Goal: Task Accomplishment & Management: Manage account settings

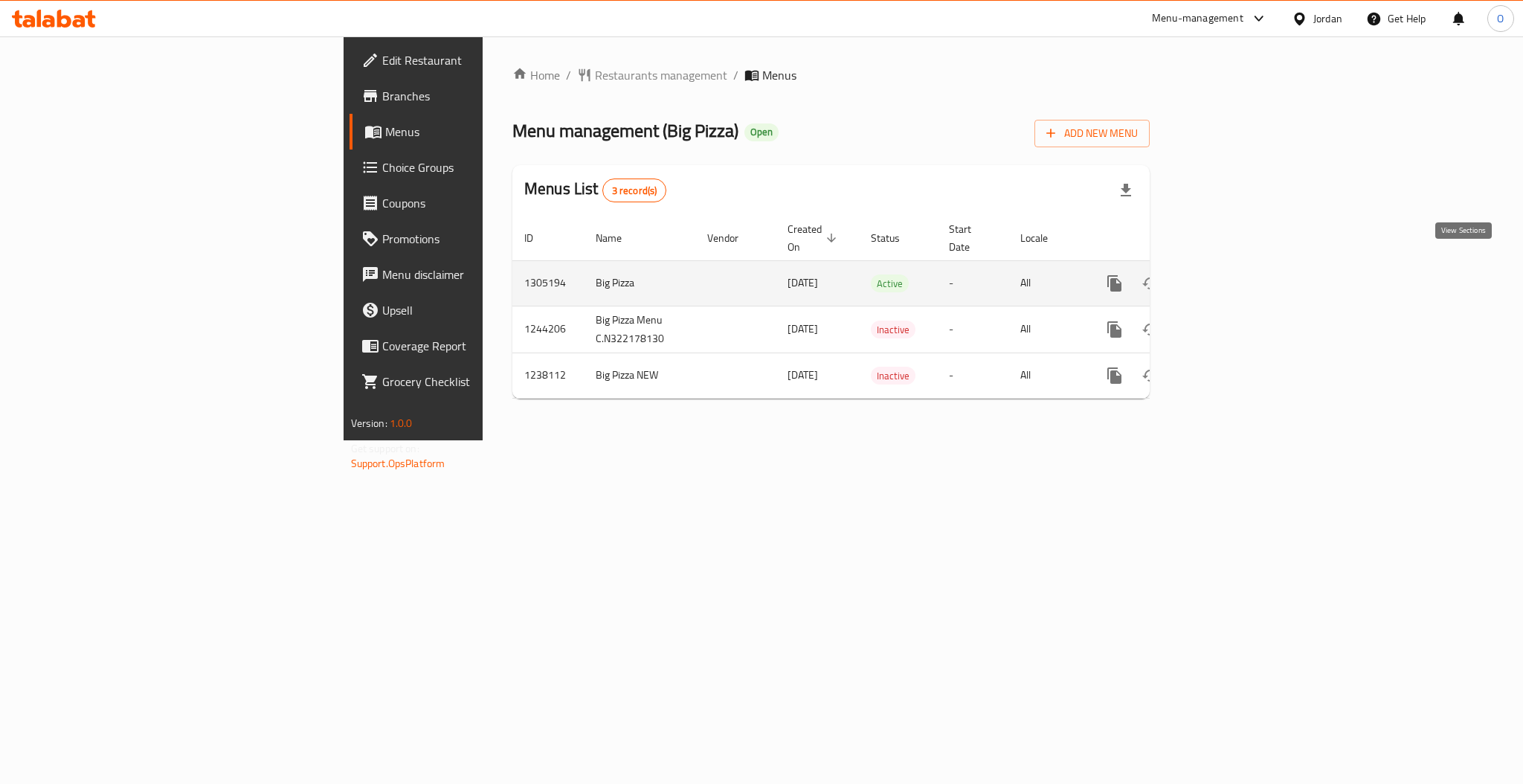
click at [1229, 277] on icon "enhanced table" at bounding box center [1222, 283] width 13 height 13
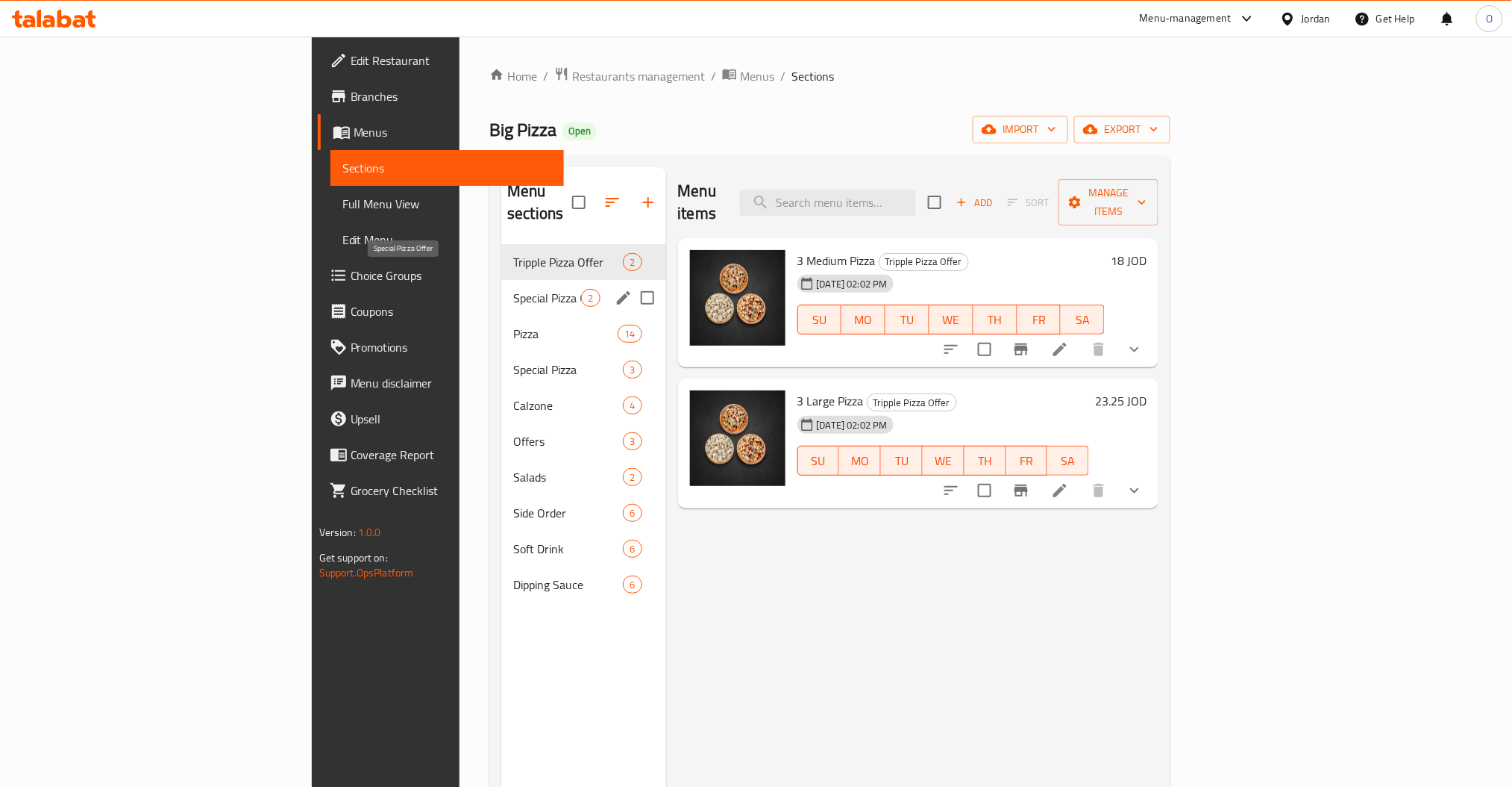
click at [513, 289] on span "Special Pizza Offer" at bounding box center [547, 298] width 68 height 18
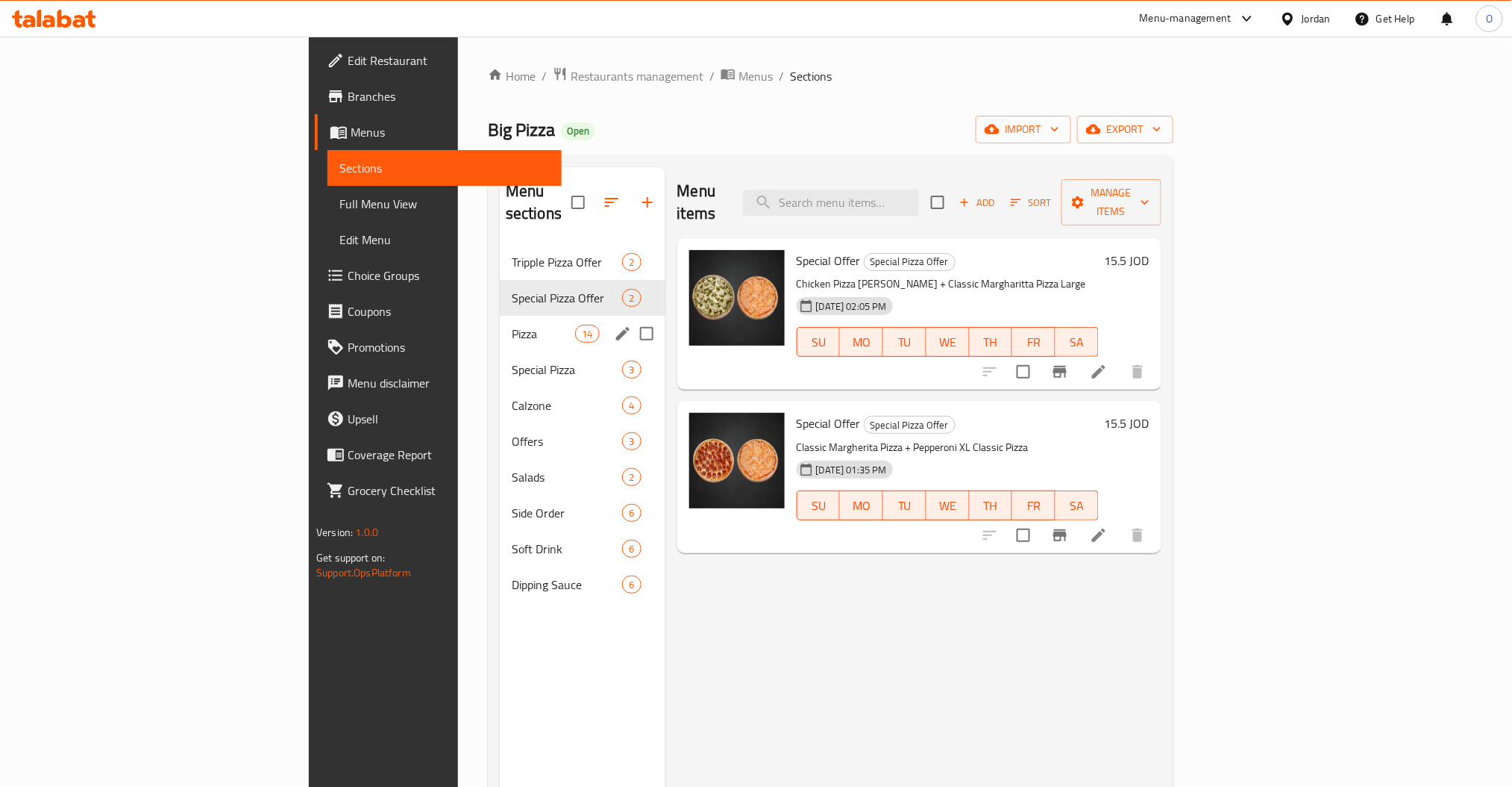
click at [500, 315] on div "Pizza 14" at bounding box center [582, 333] width 166 height 36
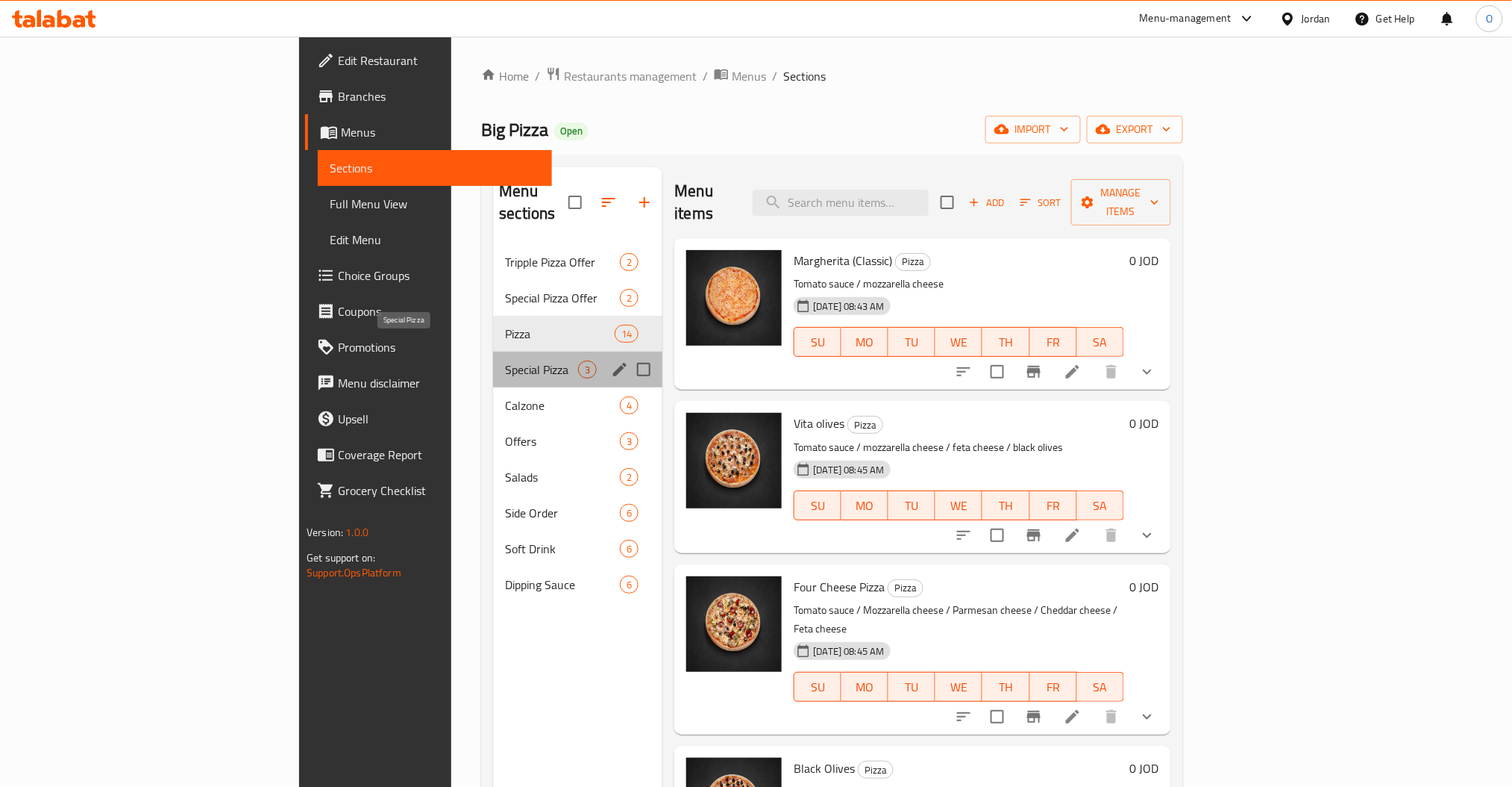
click at [505, 360] on span "Special Pizza" at bounding box center [541, 369] width 73 height 18
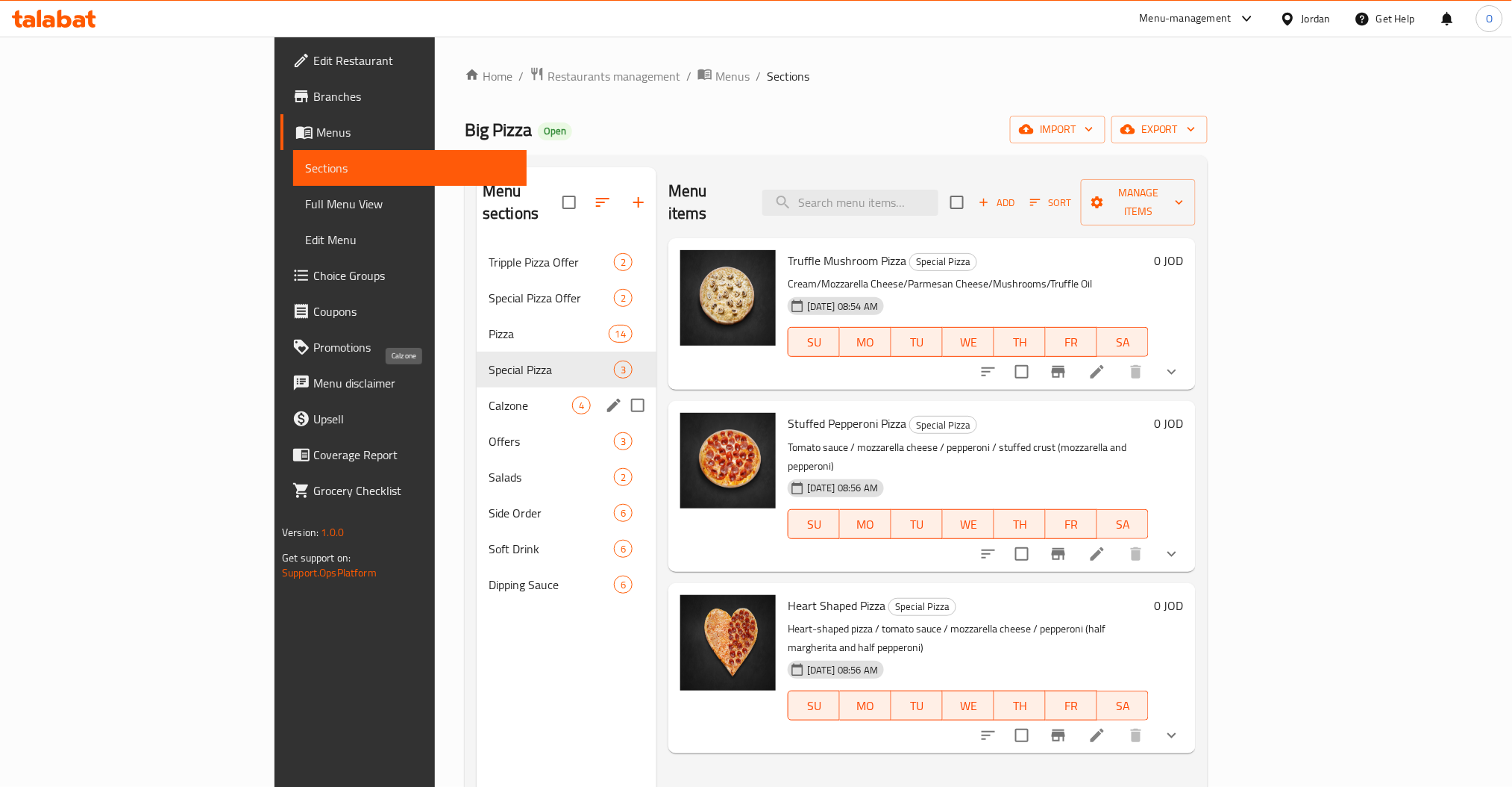
click at [489, 396] on span "Calzone" at bounding box center [531, 405] width 83 height 18
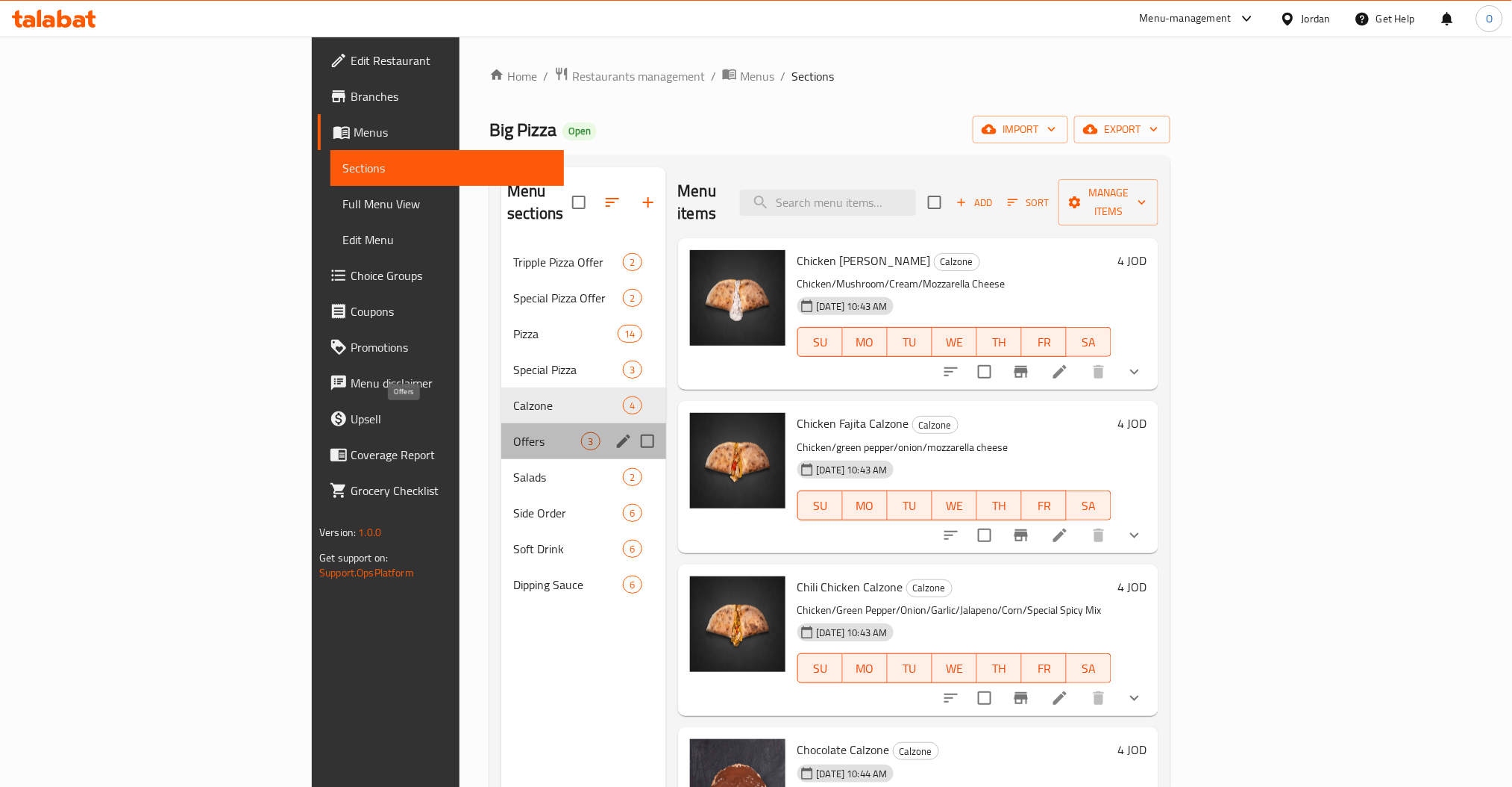
click at [513, 432] on span "Offers" at bounding box center [547, 441] width 68 height 18
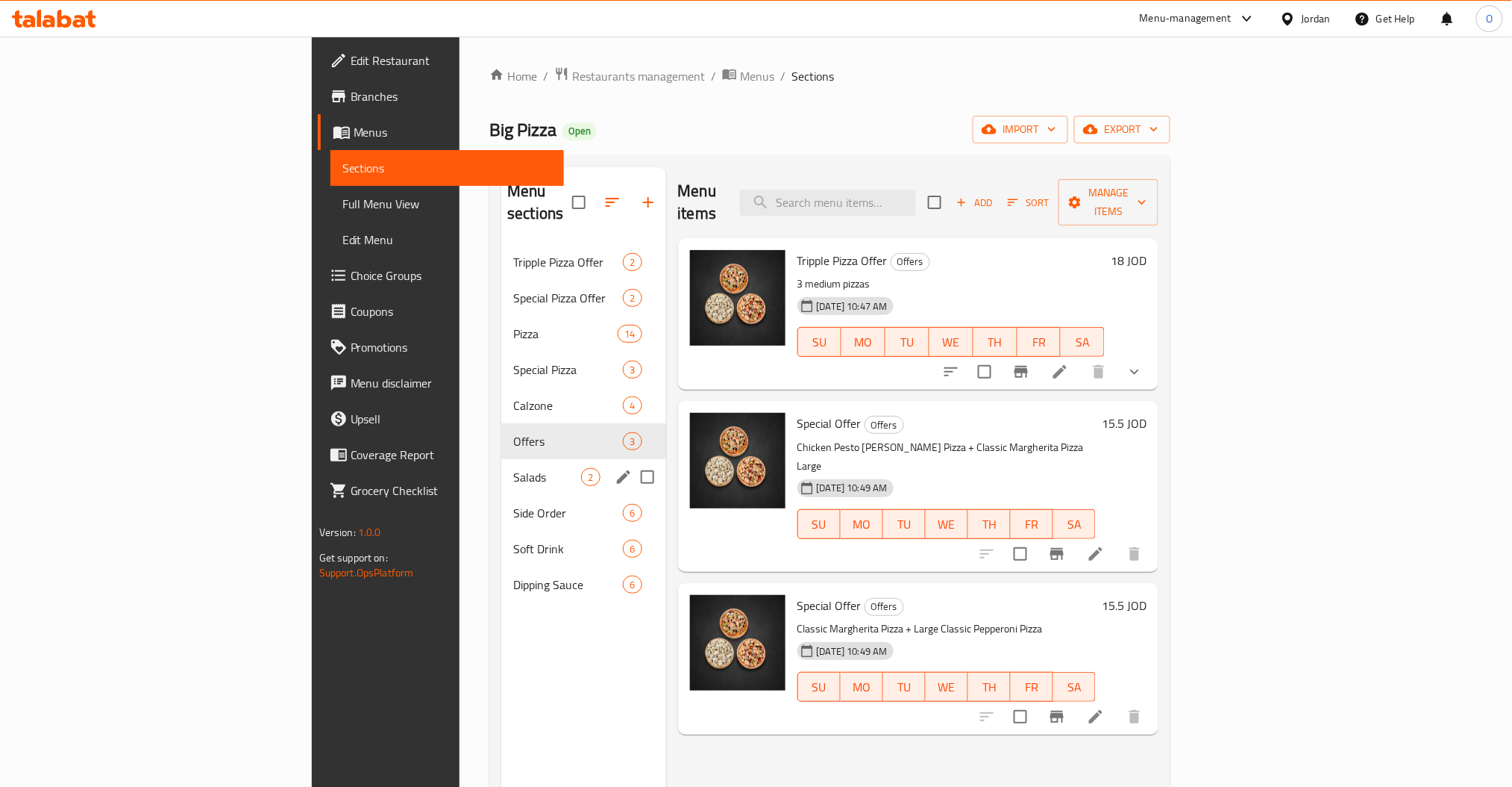
click at [513, 468] on span "Salads" at bounding box center [547, 477] width 68 height 18
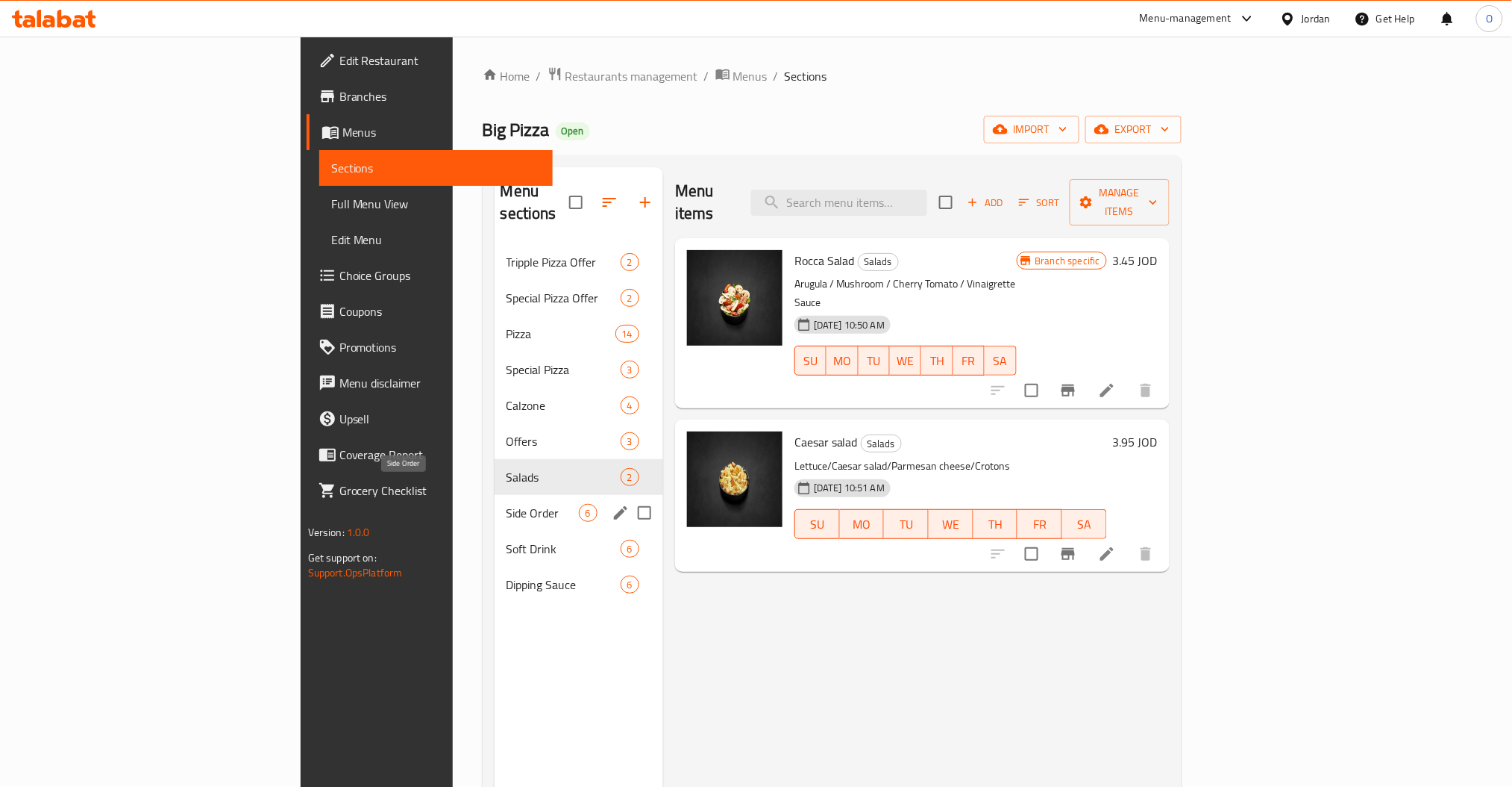
click at [506, 504] on span "Side Order" at bounding box center [542, 513] width 72 height 18
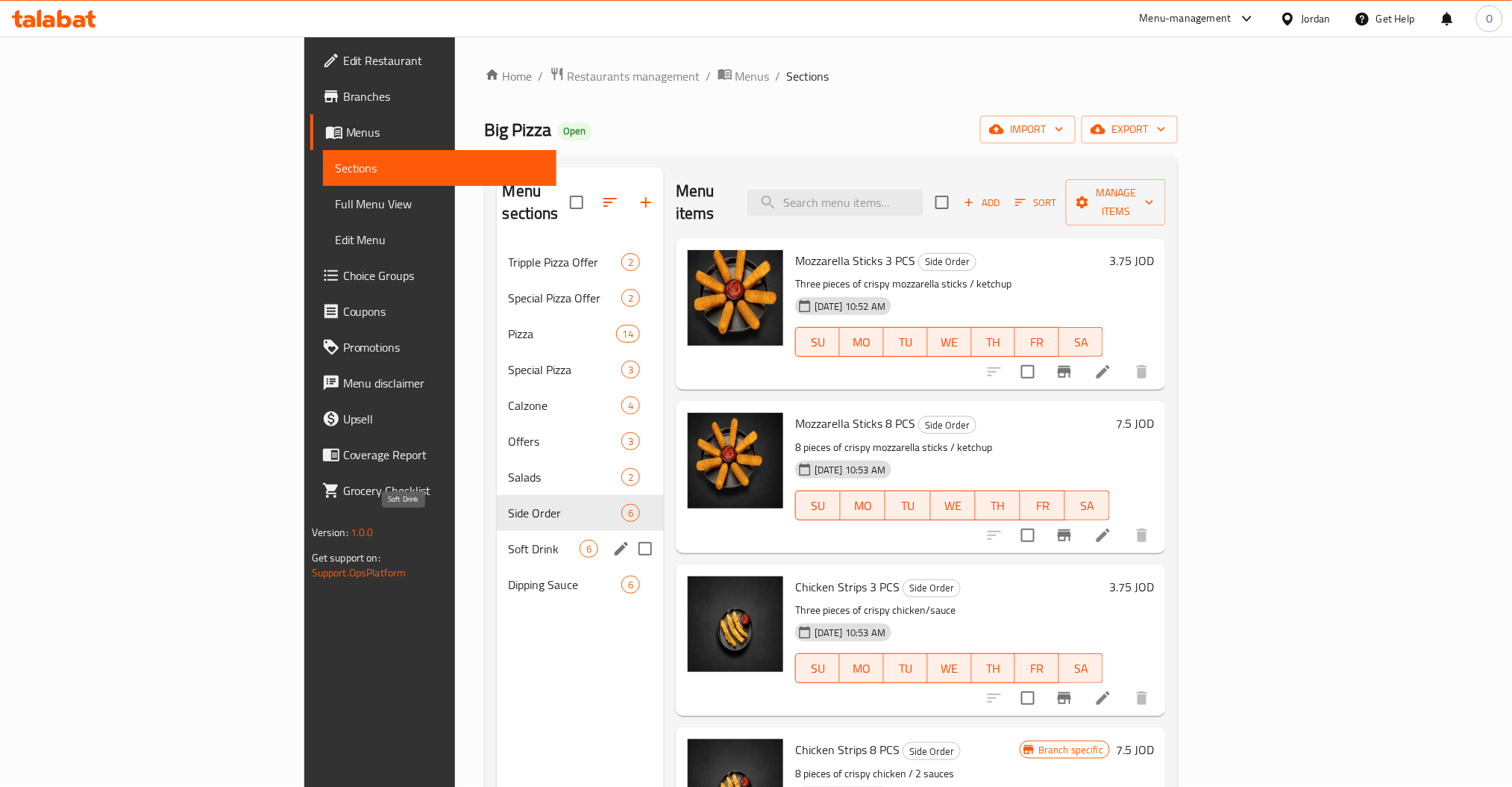
click at [509, 540] on span "Soft Drink" at bounding box center [544, 549] width 71 height 18
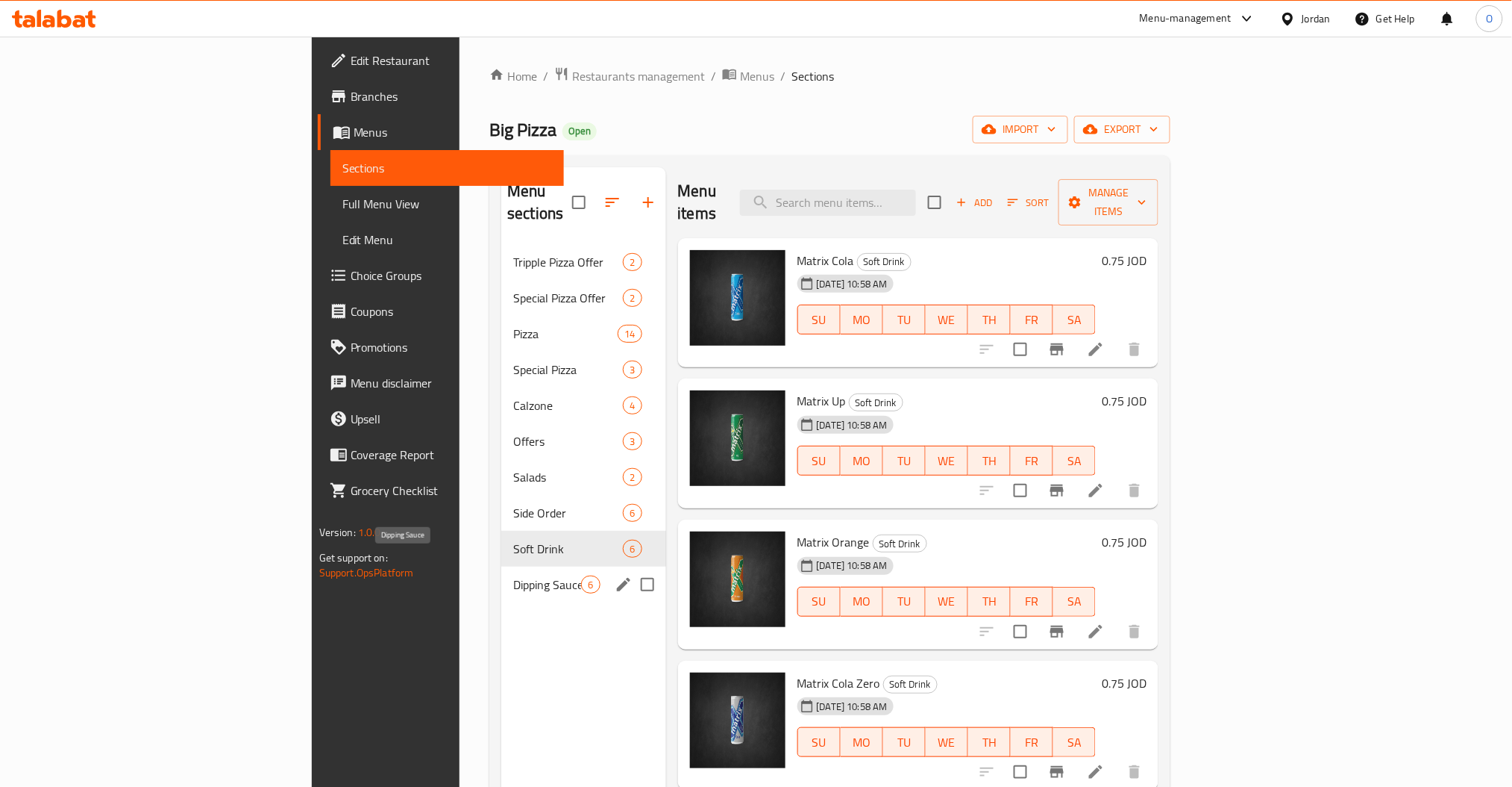
click at [513, 576] on span "Dipping Sauce" at bounding box center [547, 585] width 68 height 18
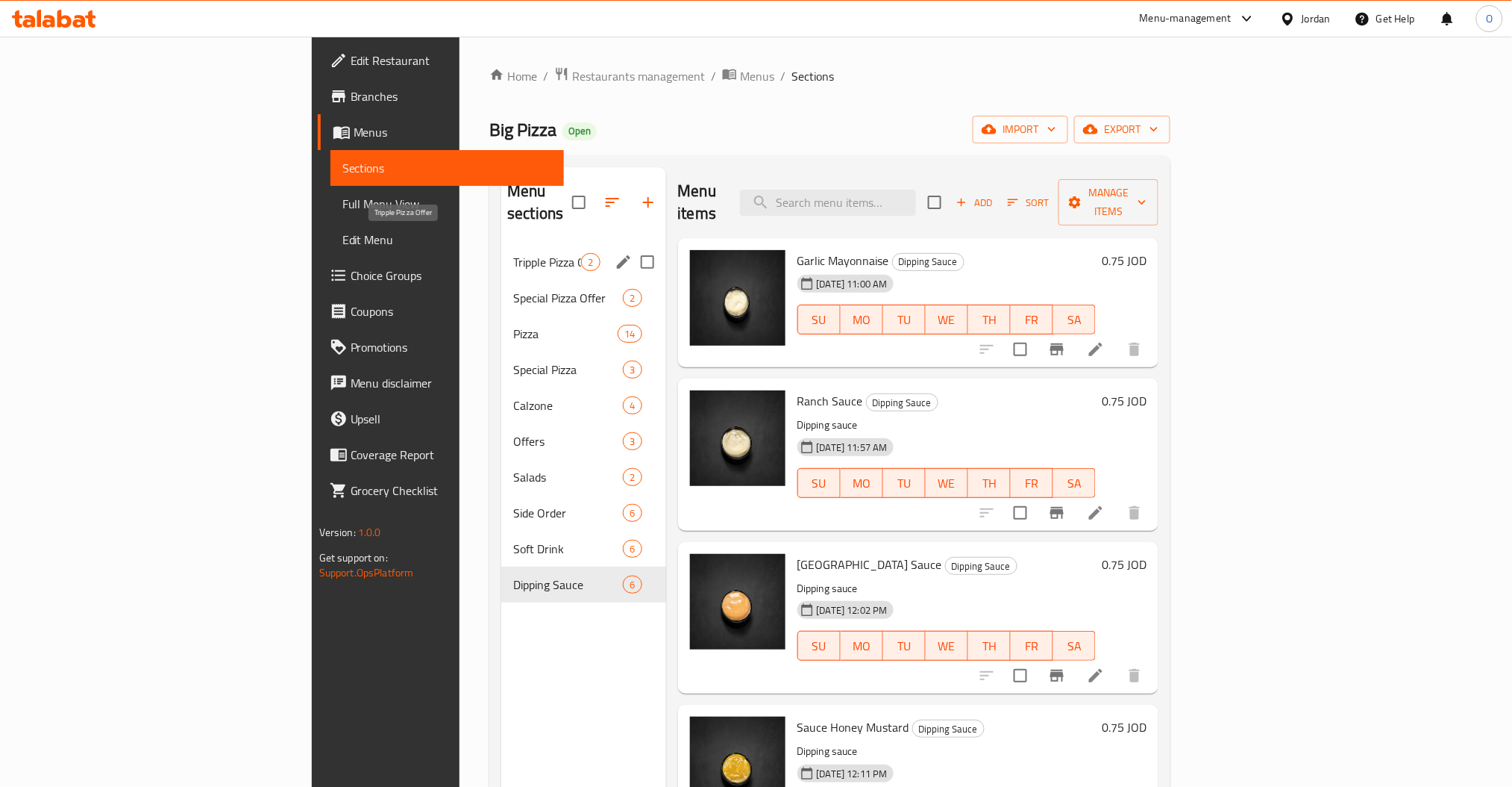
click at [513, 253] on span "Tripple Pizza Offer" at bounding box center [547, 262] width 68 height 18
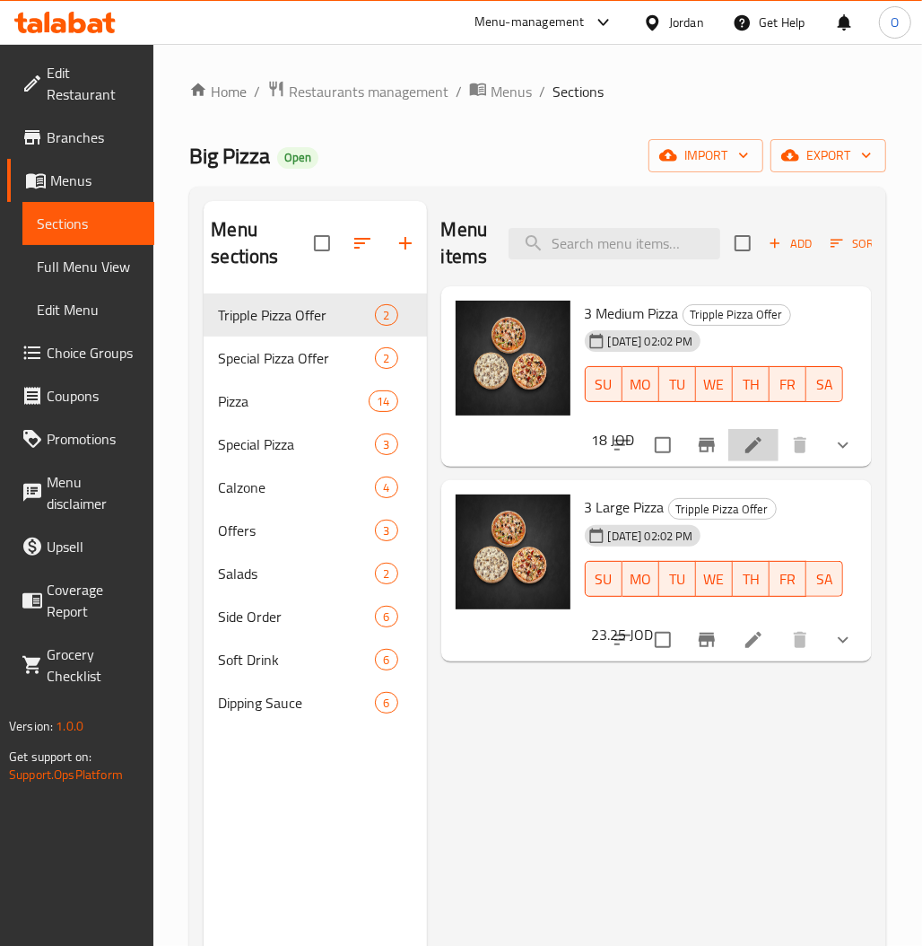
click at [767, 450] on li at bounding box center [753, 445] width 50 height 32
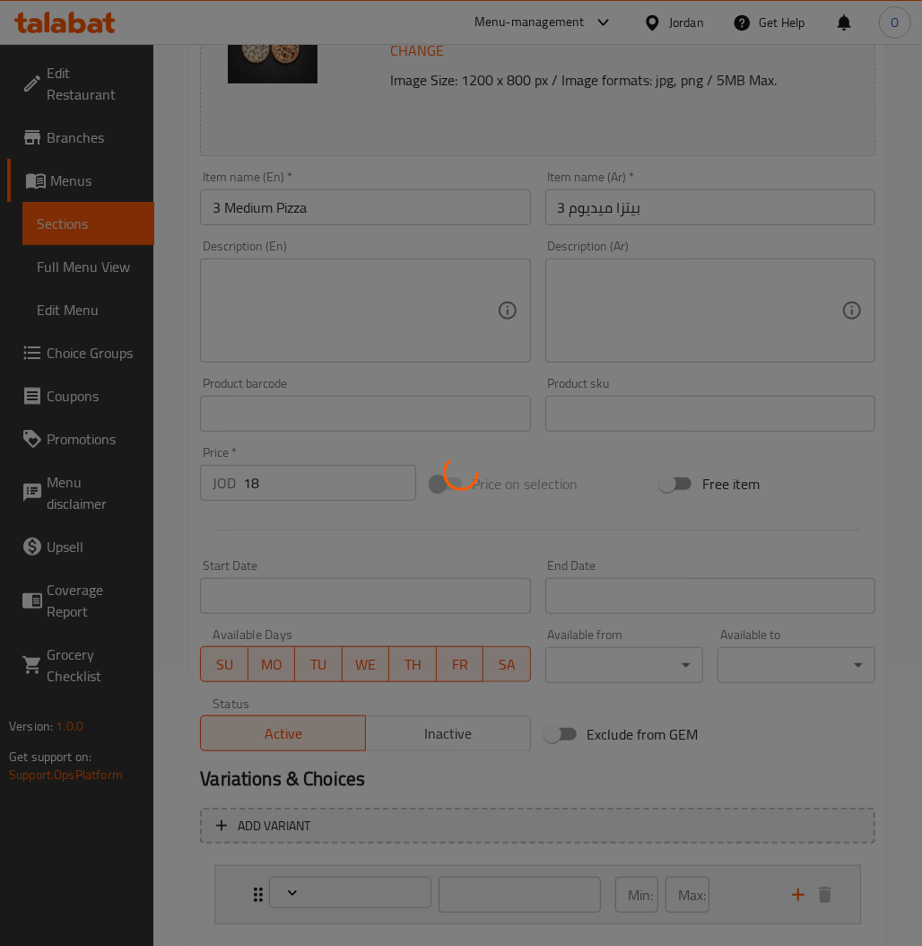
scroll to position [377, 0]
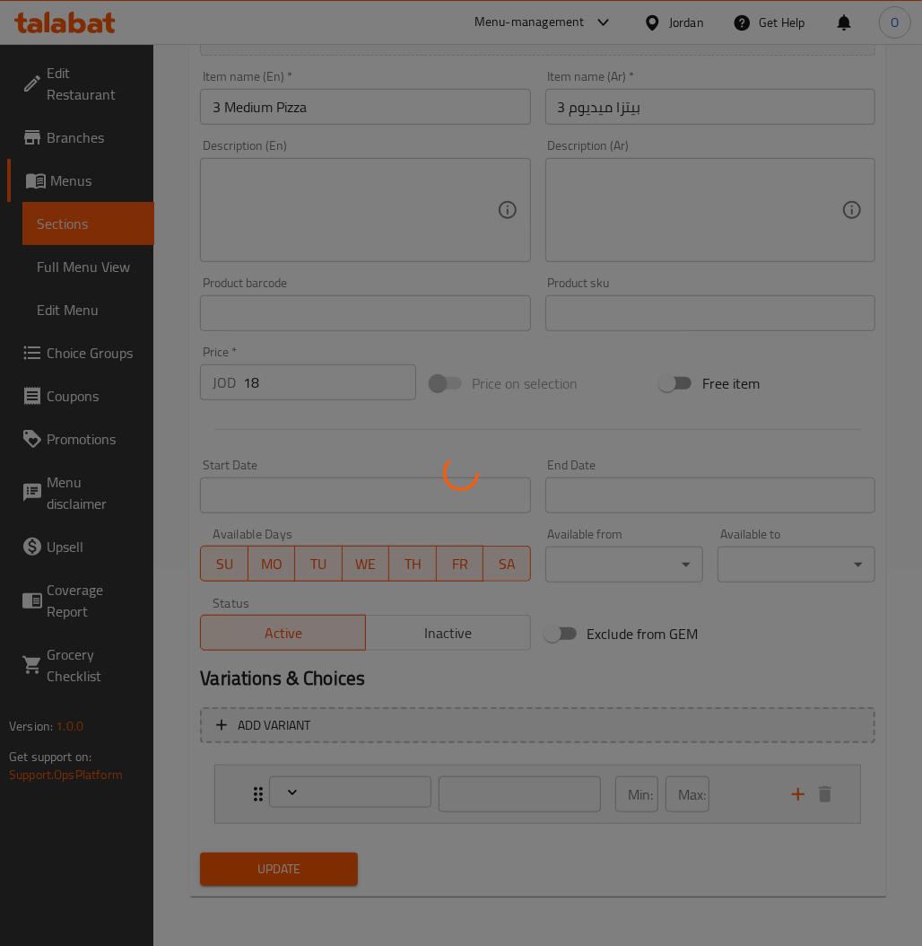
type input "اختيارك من البيتزا"
type input "1"
type input "3"
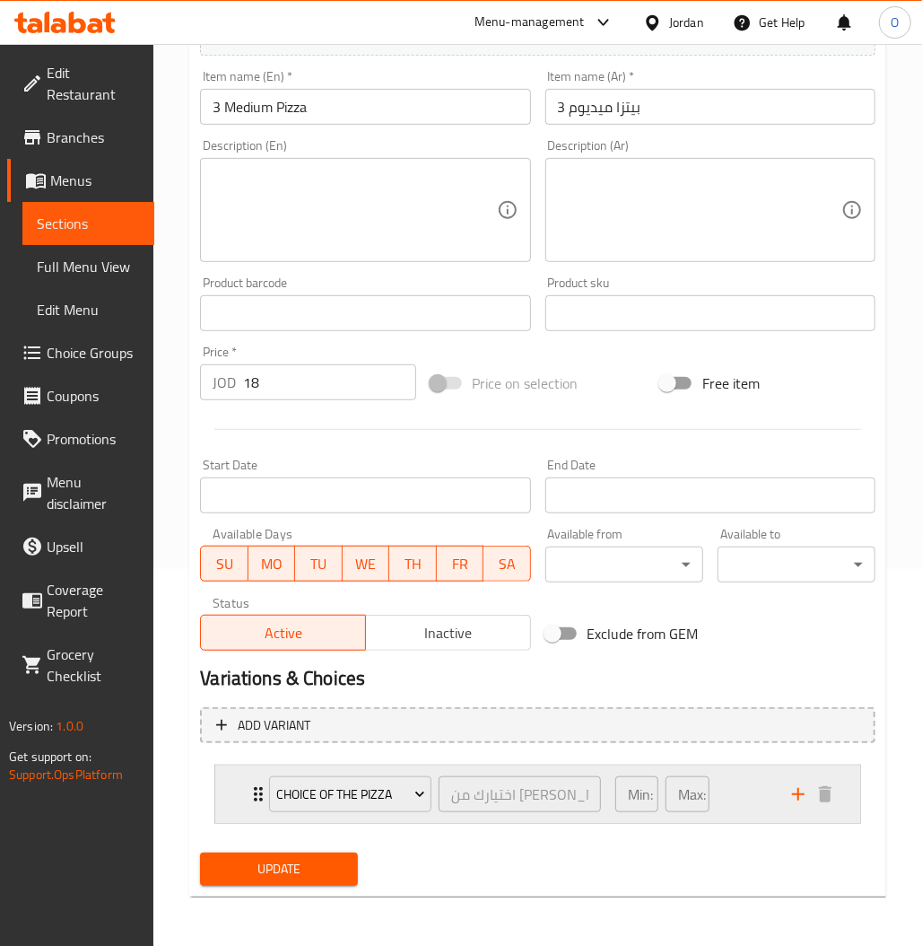
click at [741, 793] on div "Min: 1 ​ Max: 3 ​" at bounding box center [693, 793] width 177 height 57
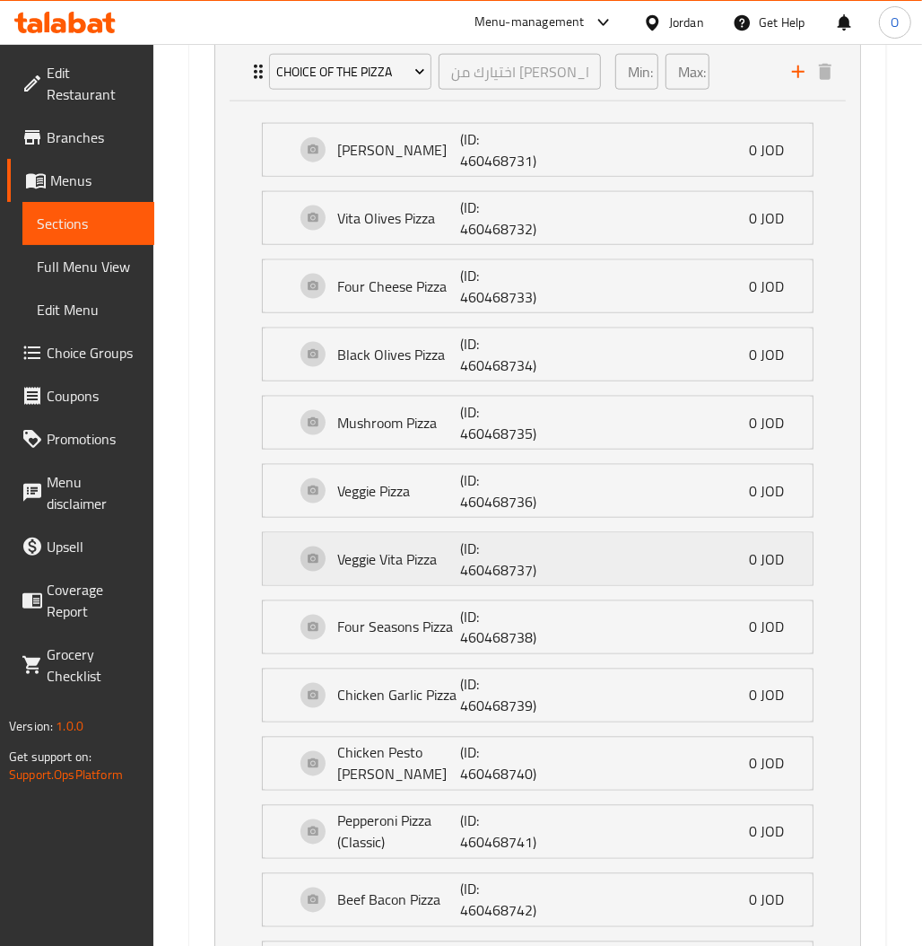
scroll to position [1094, 0]
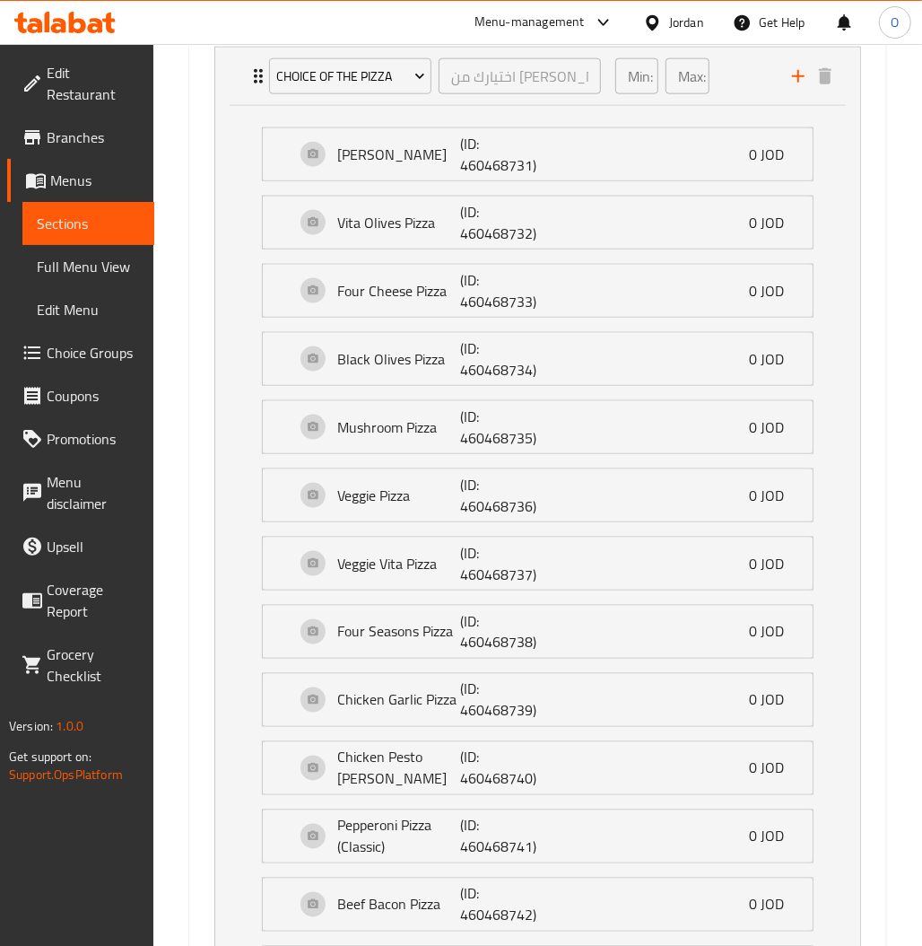
click at [83, 228] on span "Sections" at bounding box center [88, 224] width 103 height 22
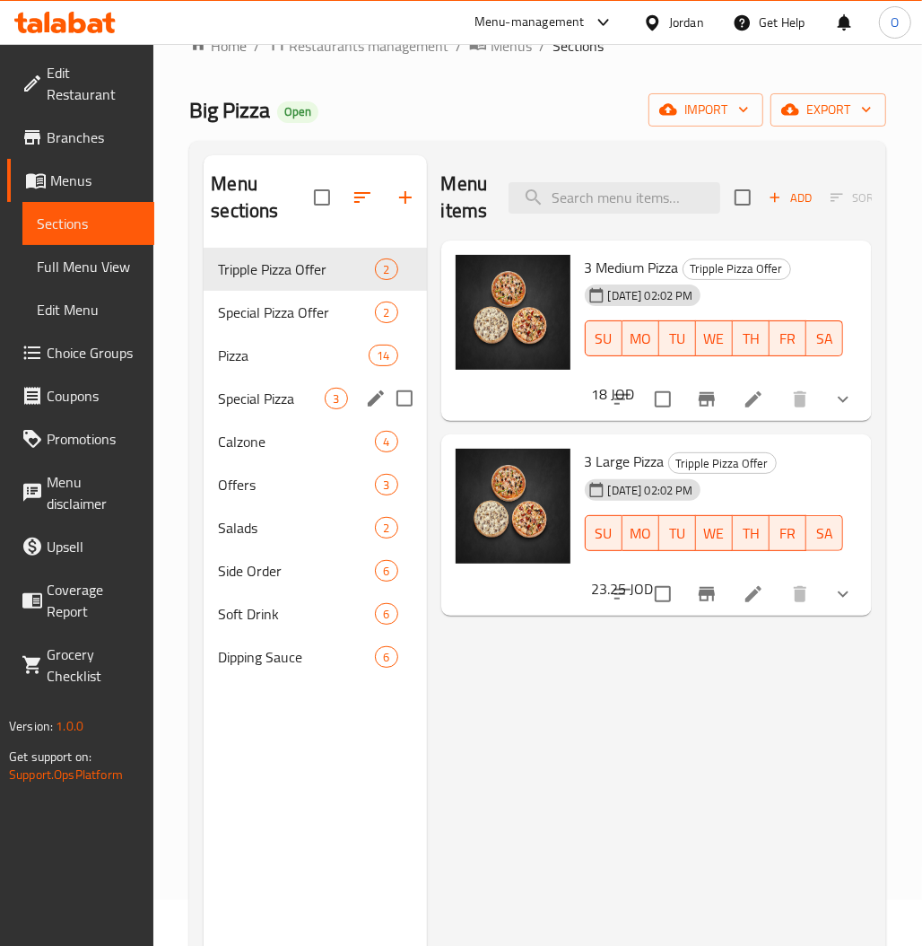
scroll to position [12, 0]
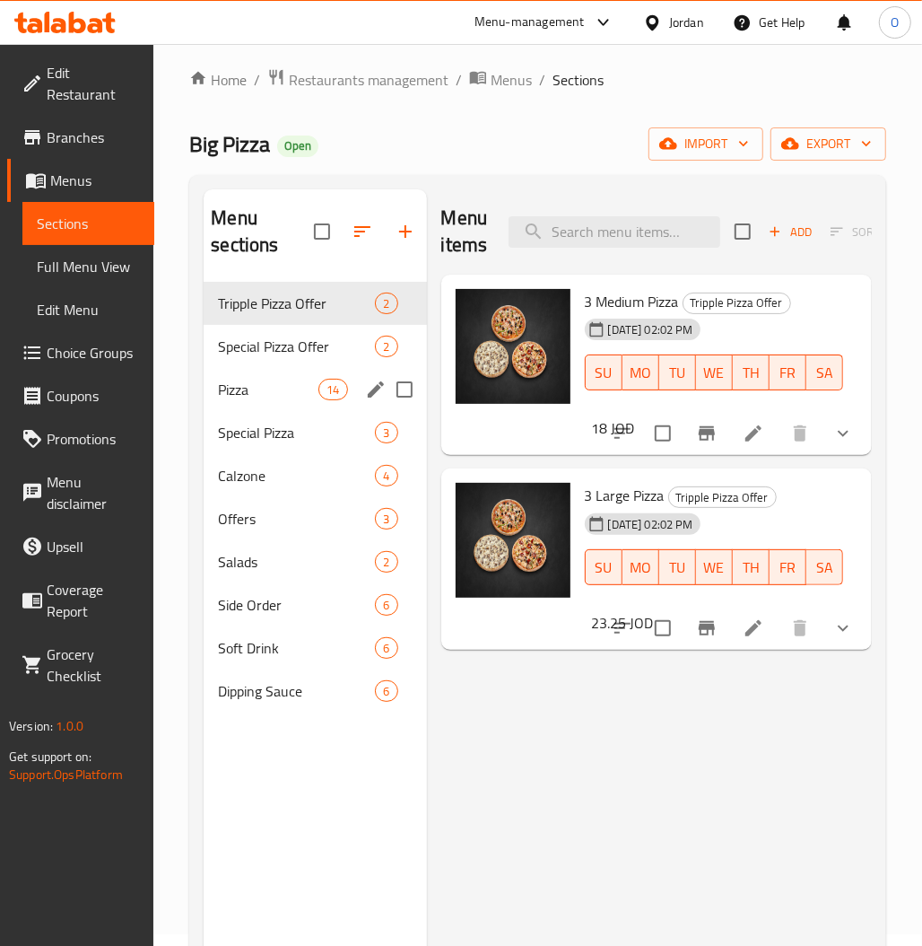
click at [279, 358] on div "Special Pizza Offer 2" at bounding box center [315, 346] width 222 height 43
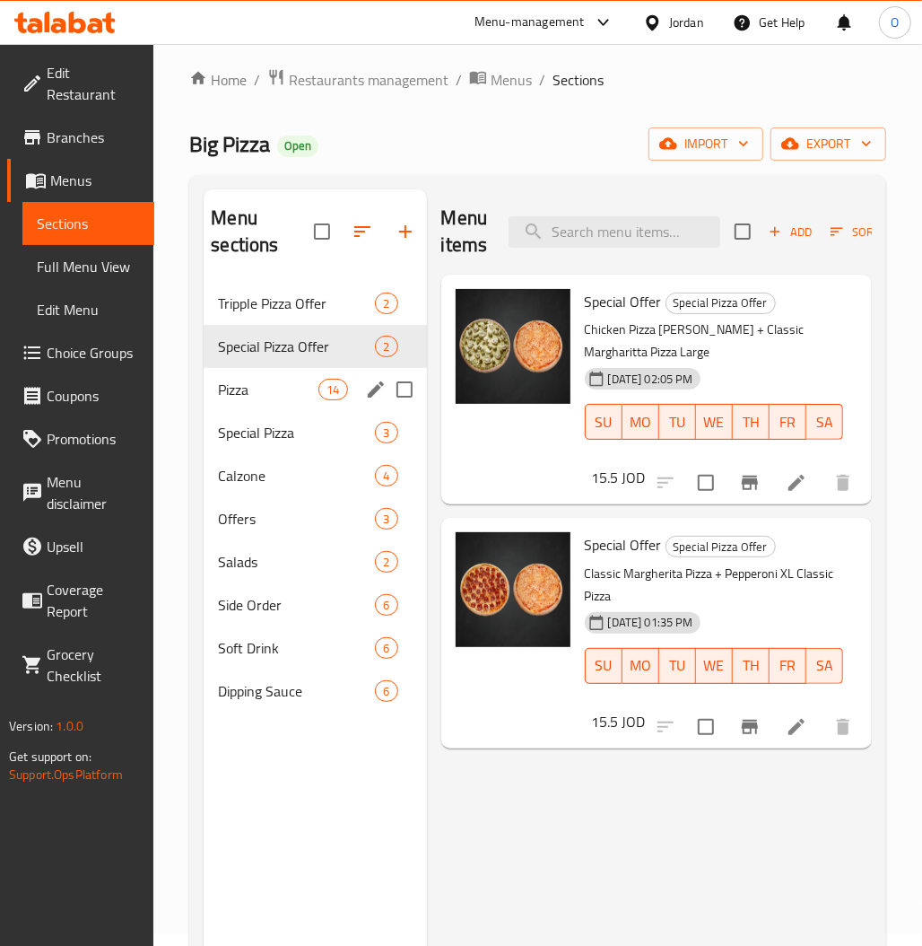
click at [258, 405] on div "Pizza 14" at bounding box center [315, 389] width 222 height 43
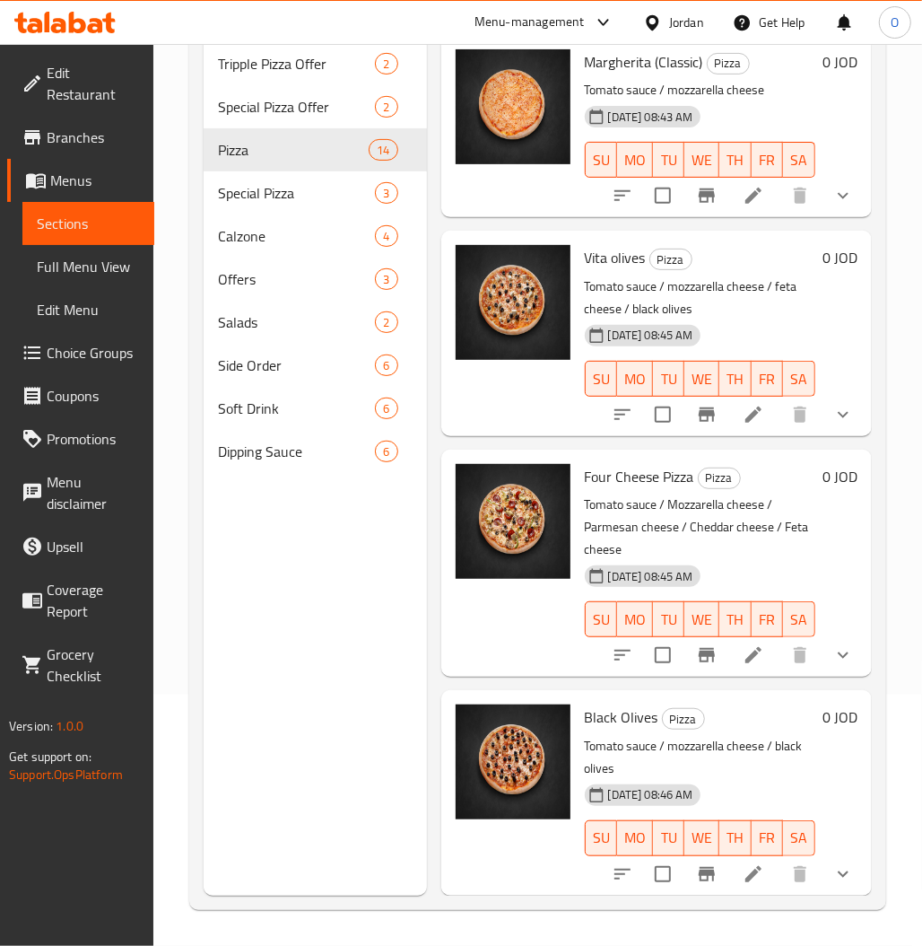
scroll to position [12, 0]
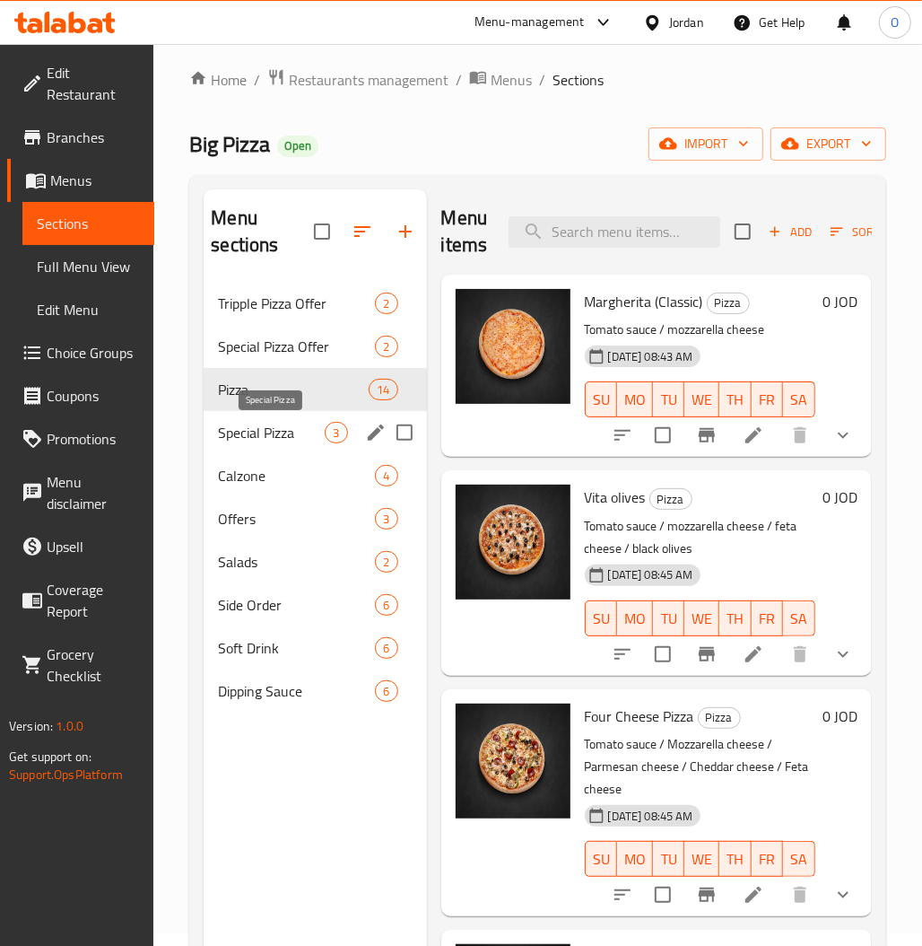
click at [228, 428] on span "Special Pizza" at bounding box center [271, 433] width 107 height 22
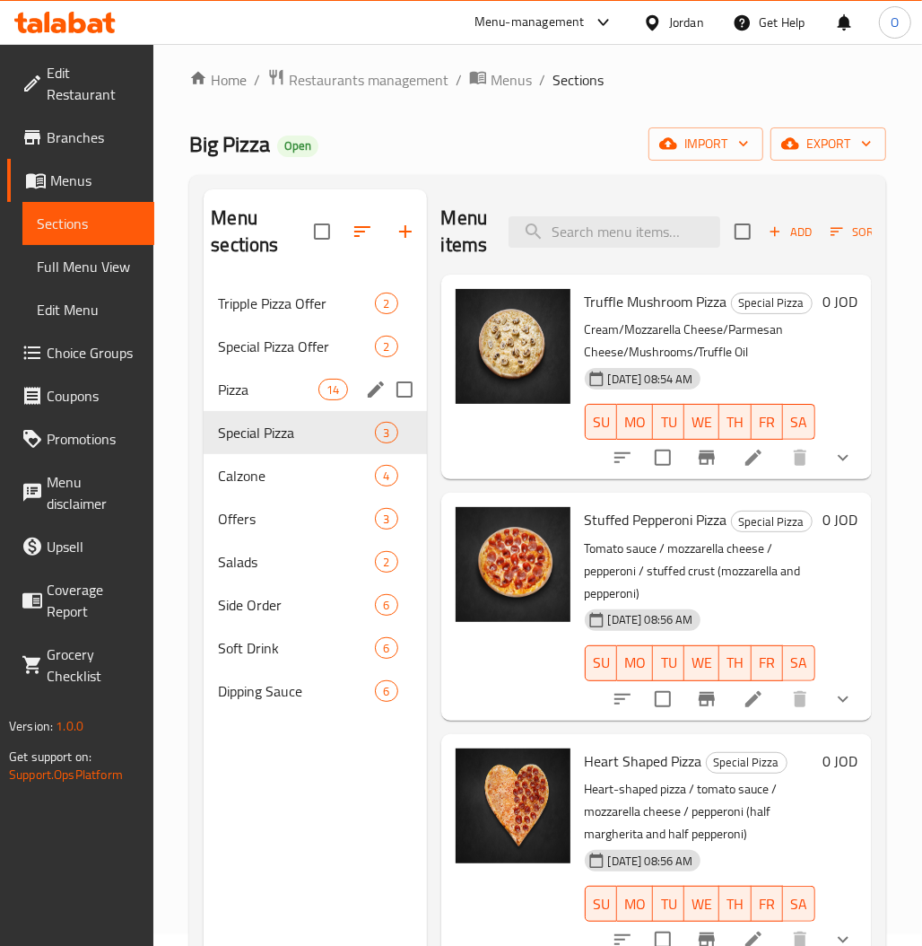
click at [240, 408] on div "Pizza 14" at bounding box center [315, 389] width 222 height 43
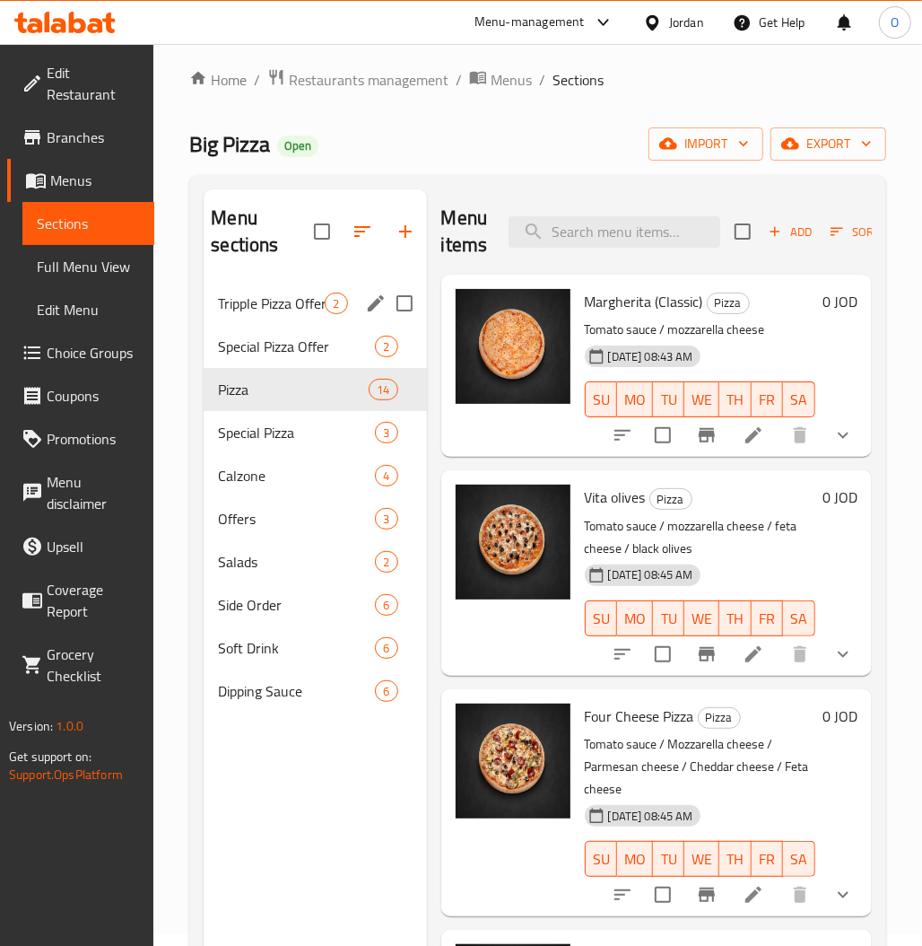
click at [305, 315] on div "Tripple Pizza Offer 2" at bounding box center [315, 303] width 222 height 43
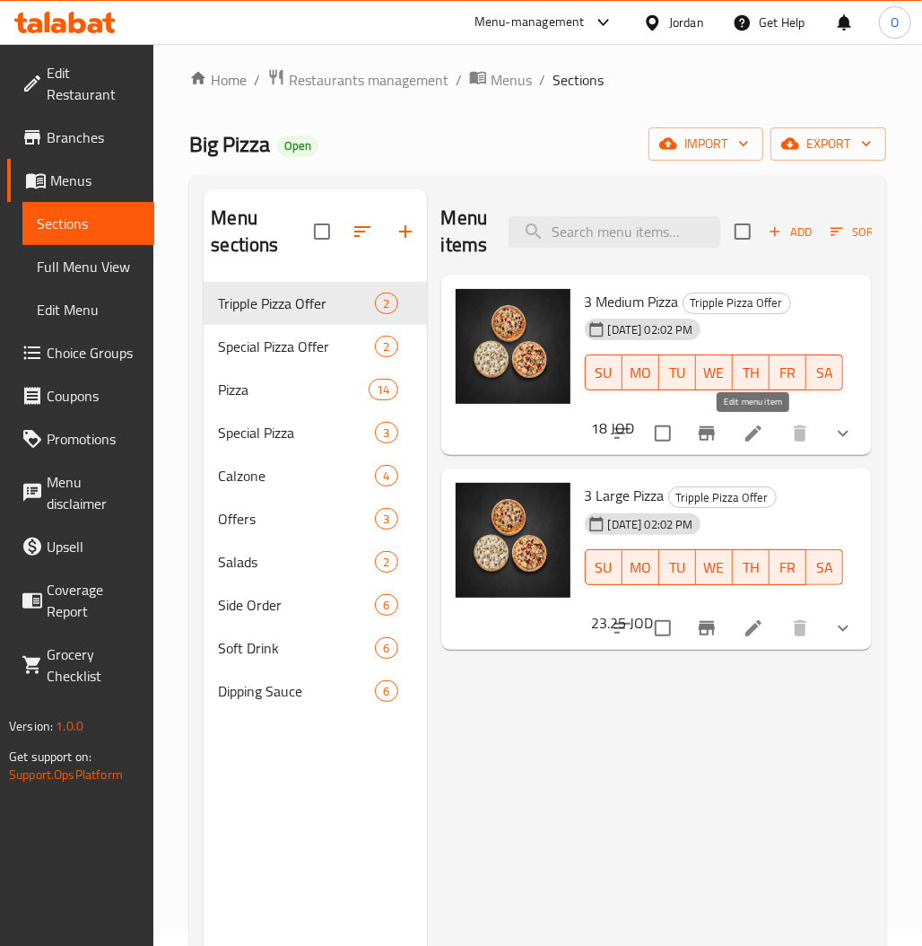
click at [753, 434] on icon at bounding box center [753, 433] width 16 height 16
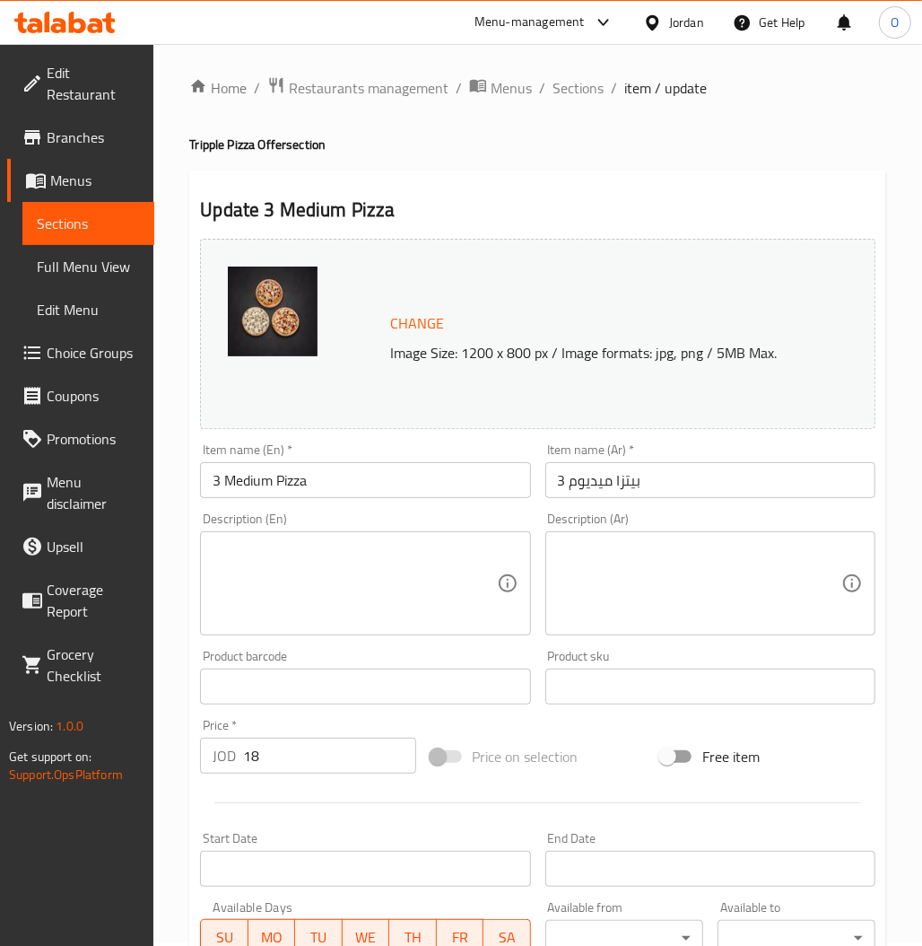
scroll to position [377, 0]
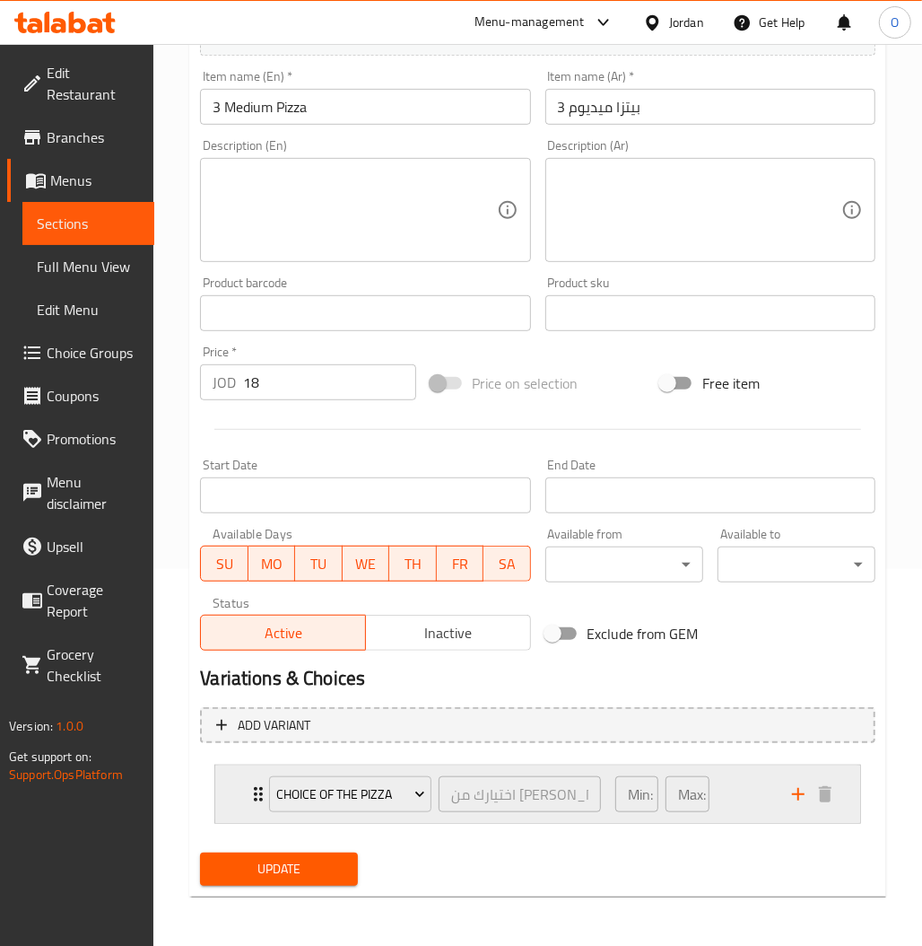
click at [738, 798] on div "Min: 1 ​ Max: 3 ​" at bounding box center [693, 793] width 177 height 57
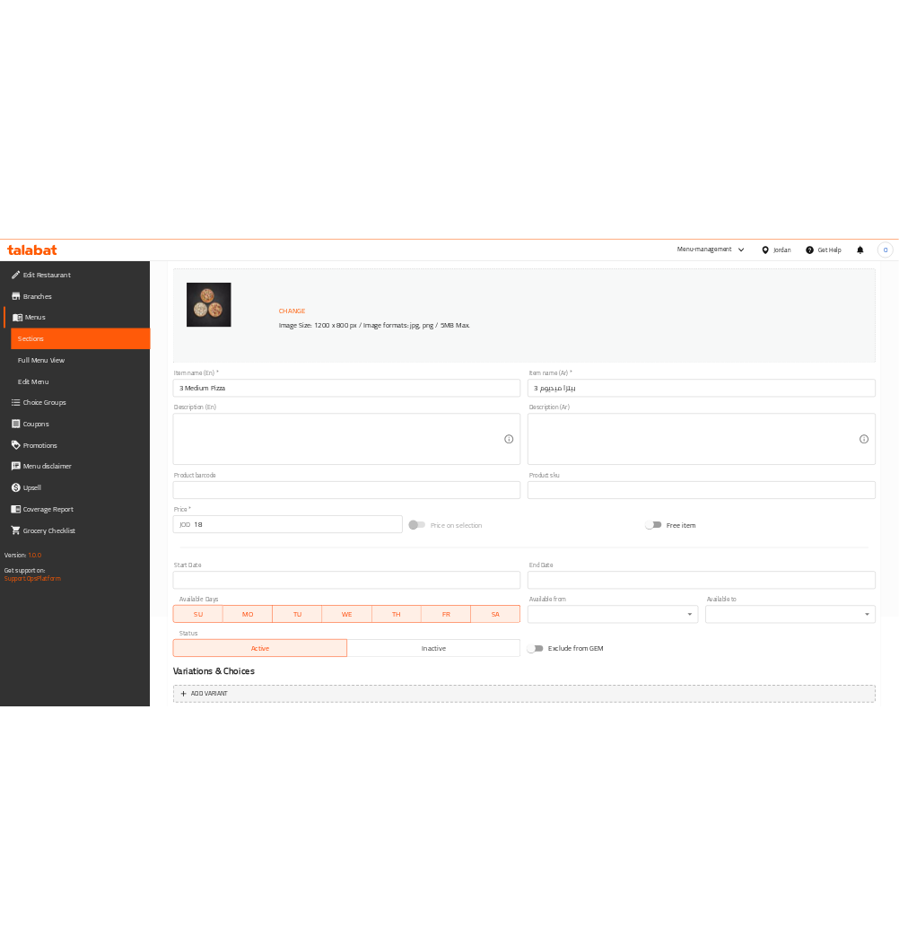
scroll to position [0, 0]
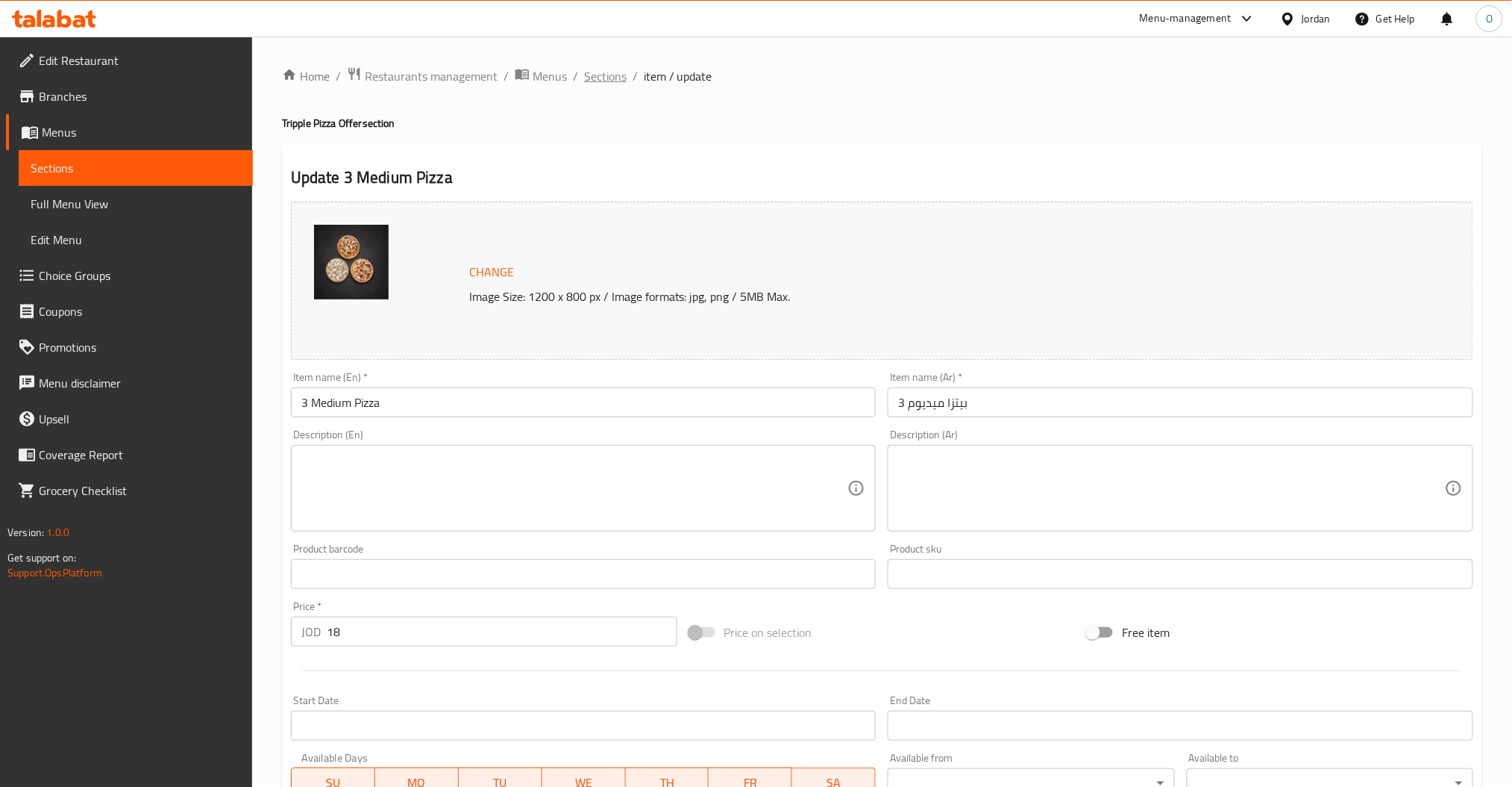
click at [617, 79] on span "Sections" at bounding box center [605, 77] width 42 height 18
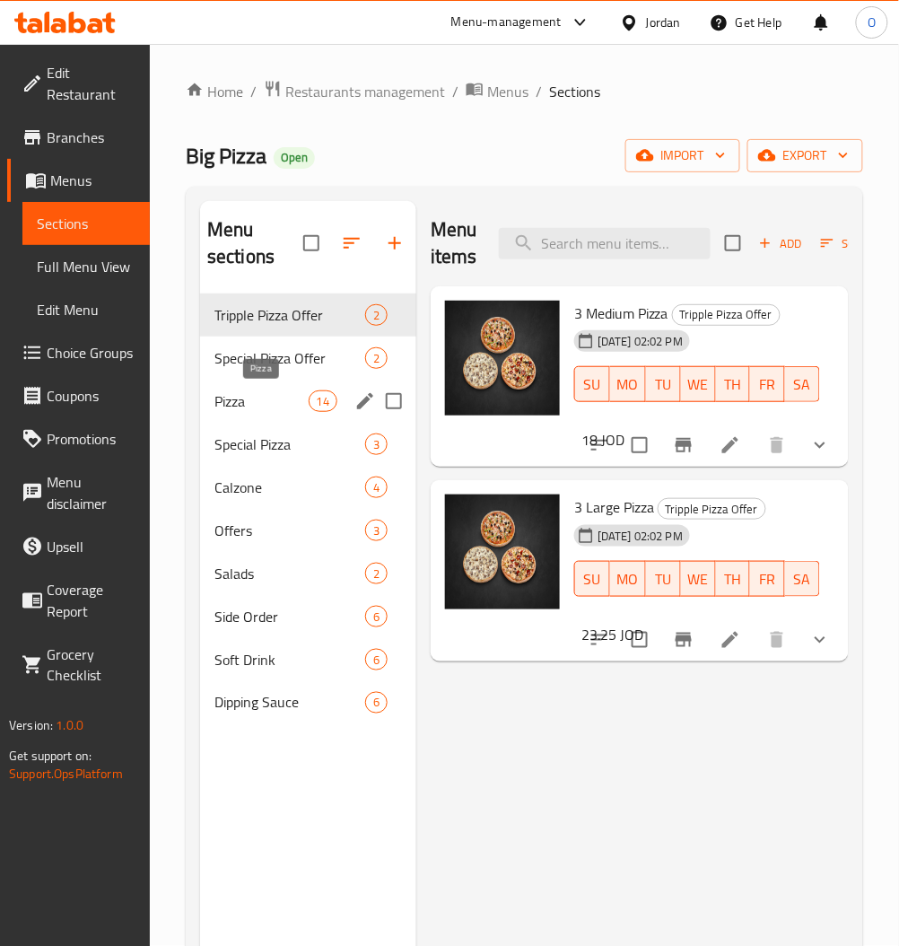
click at [258, 401] on span "Pizza" at bounding box center [261, 401] width 94 height 22
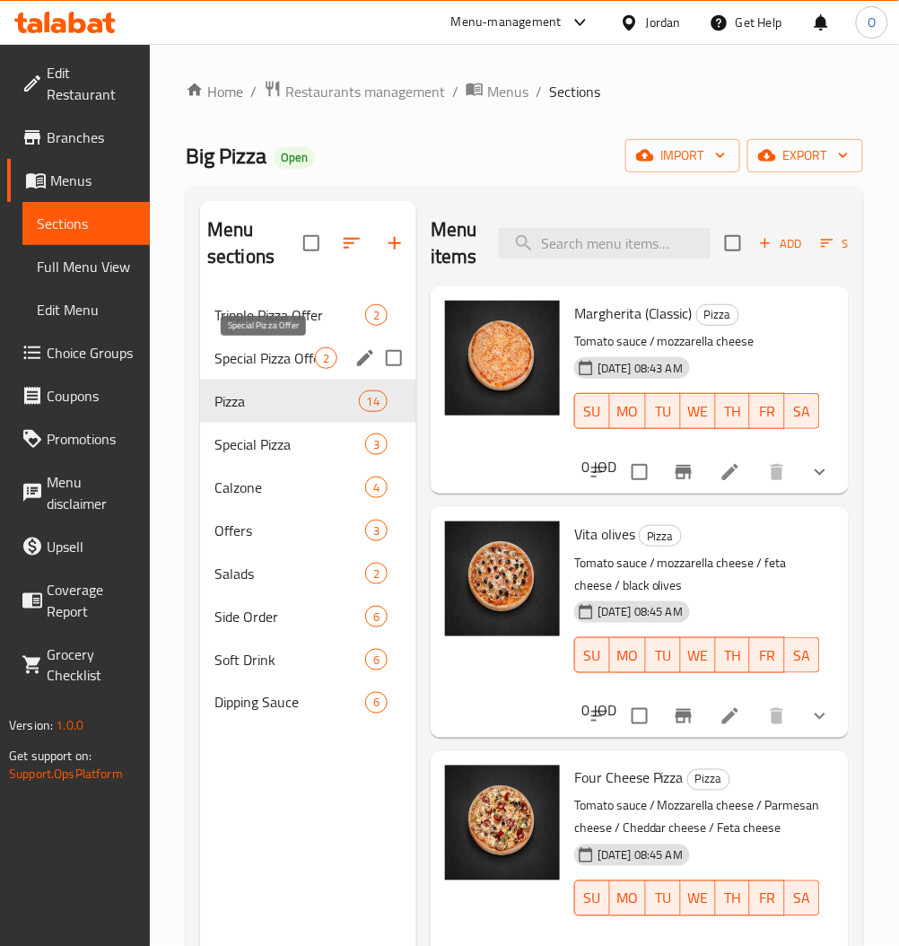
click at [240, 358] on span "Special Pizza Offer" at bounding box center [264, 358] width 100 height 22
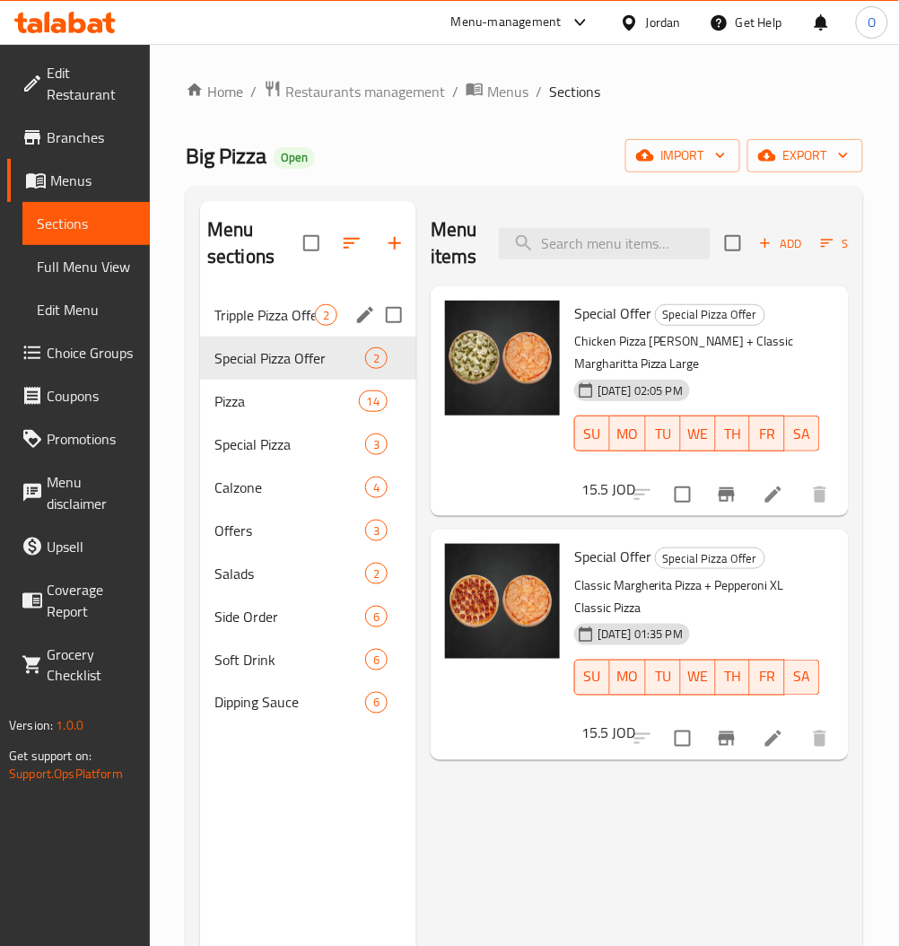
click at [281, 326] on span "Tripple Pizza Offer" at bounding box center [264, 315] width 100 height 22
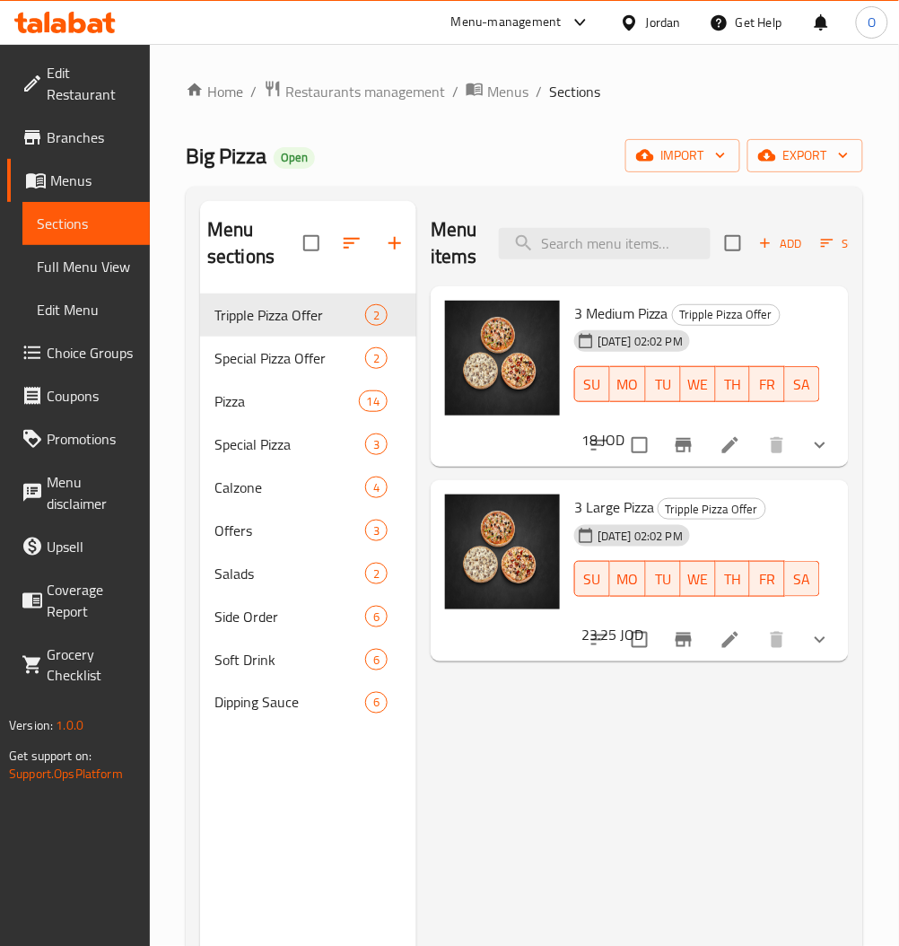
click at [728, 438] on icon at bounding box center [730, 445] width 22 height 22
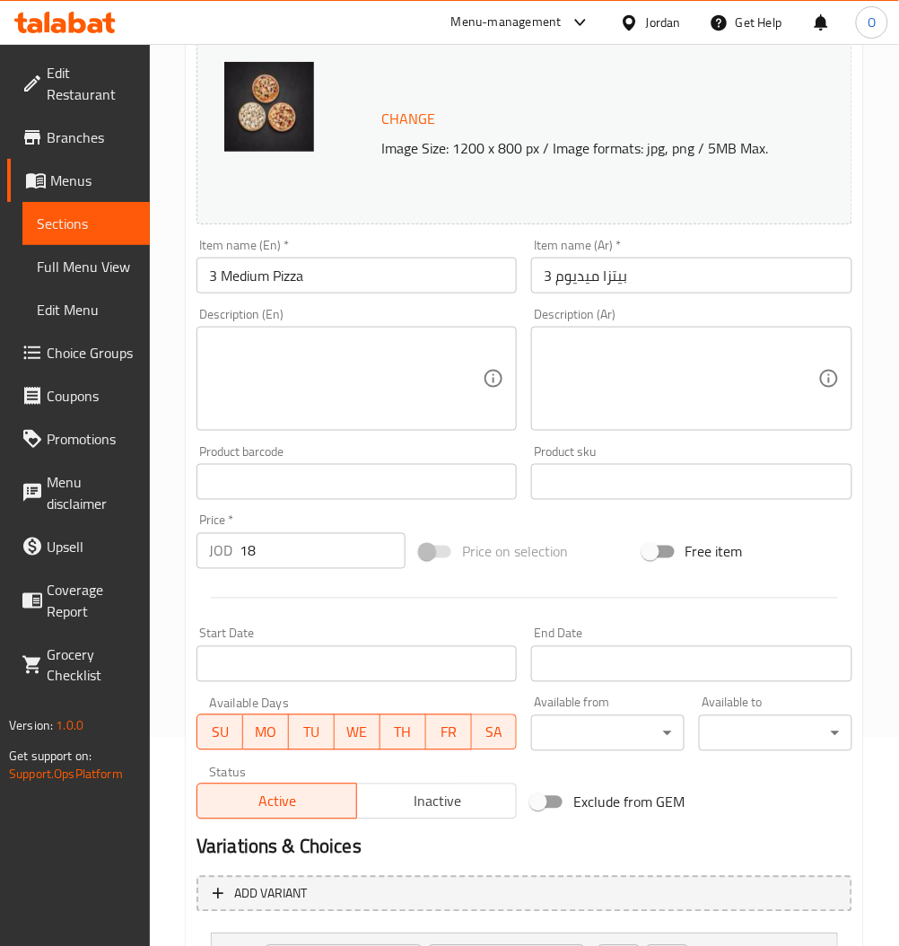
scroll to position [377, 0]
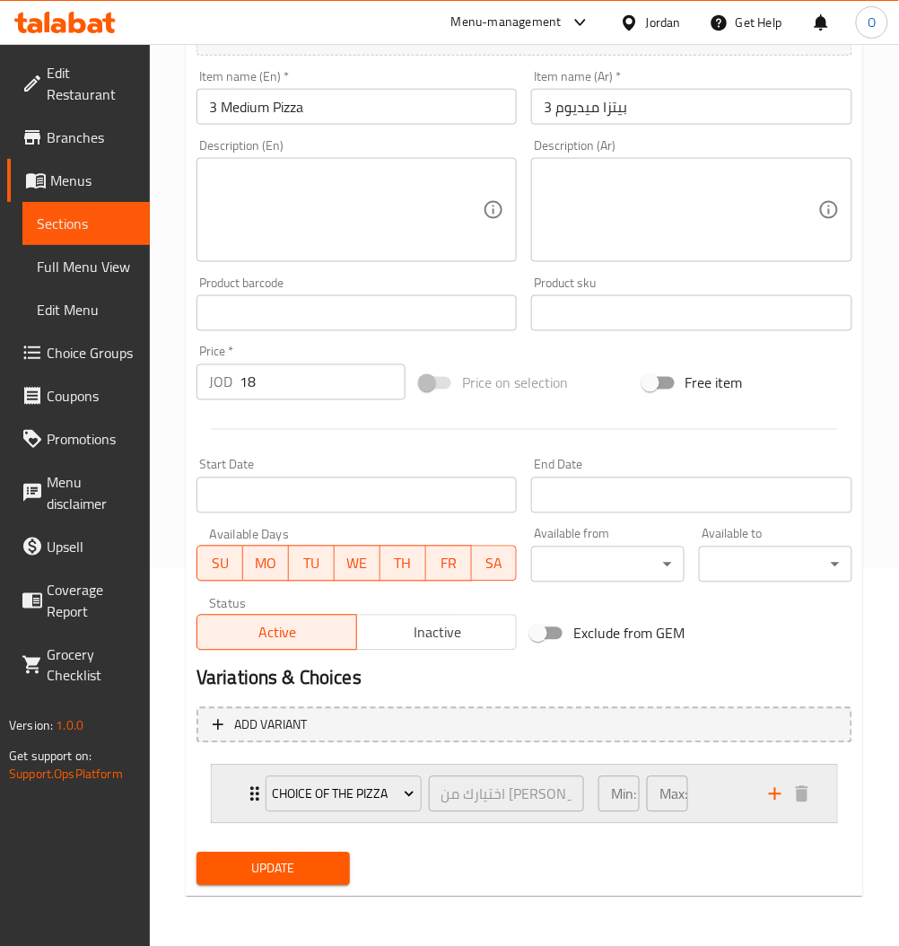
click at [748, 790] on div "Min: 1 ​ Max: 3 ​" at bounding box center [673, 793] width 170 height 57
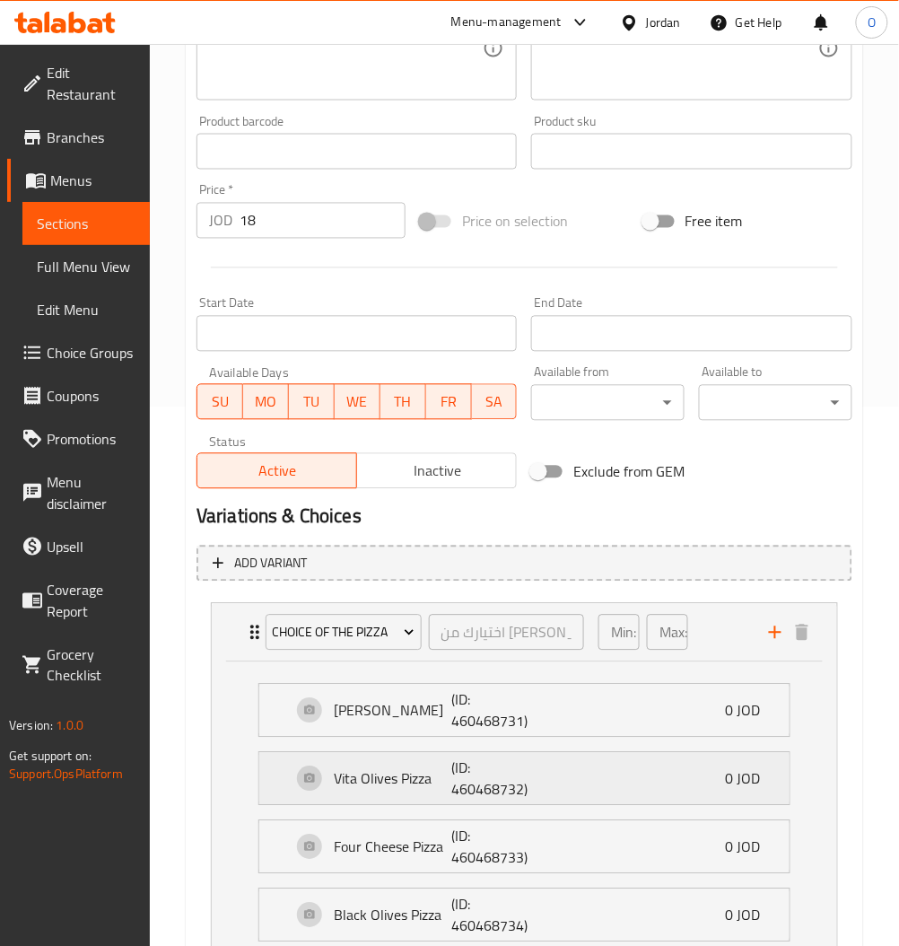
scroll to position [615, 0]
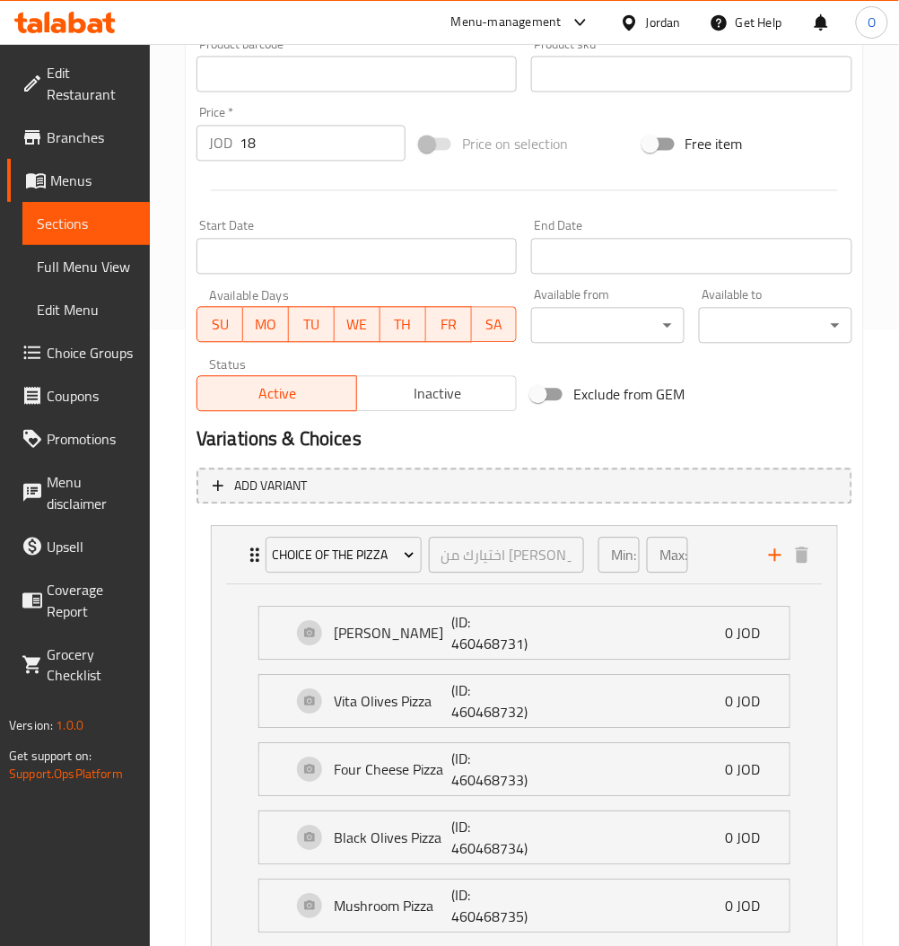
click at [73, 176] on span "Menus" at bounding box center [92, 181] width 85 height 22
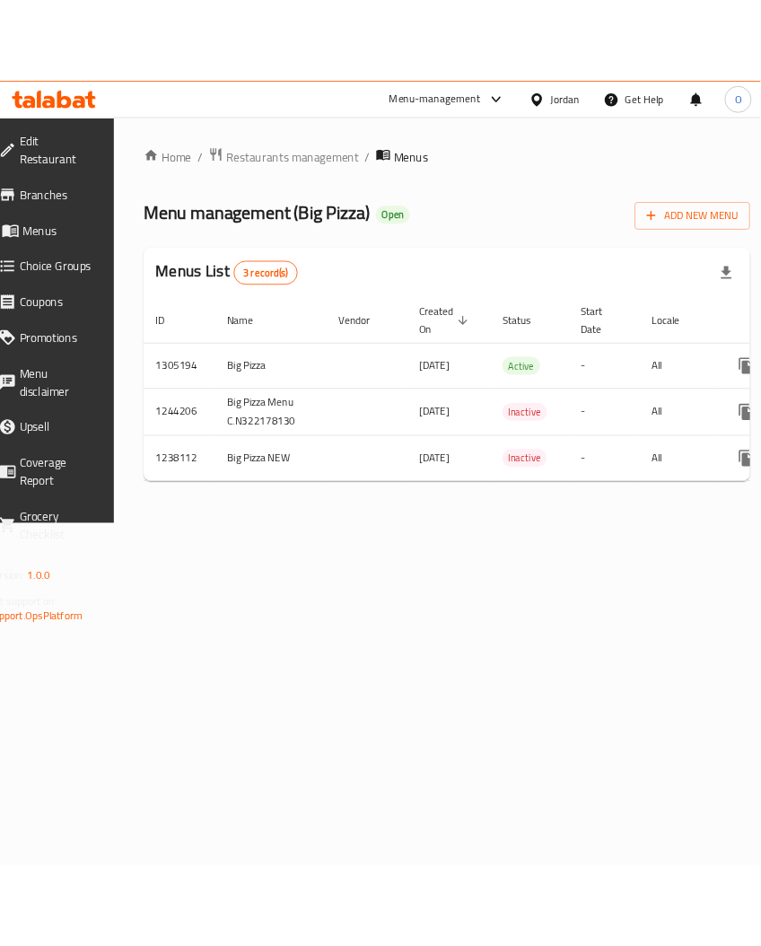
scroll to position [0, 198]
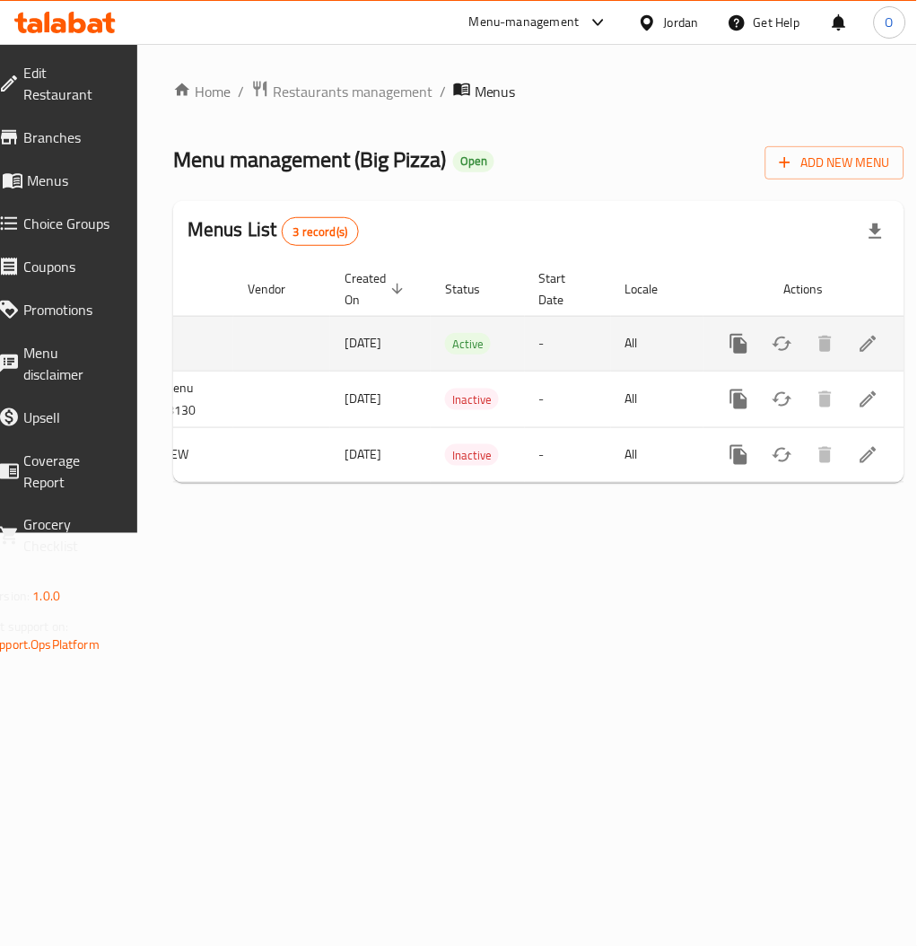
click at [858, 350] on icon "enhanced table" at bounding box center [869, 344] width 22 height 22
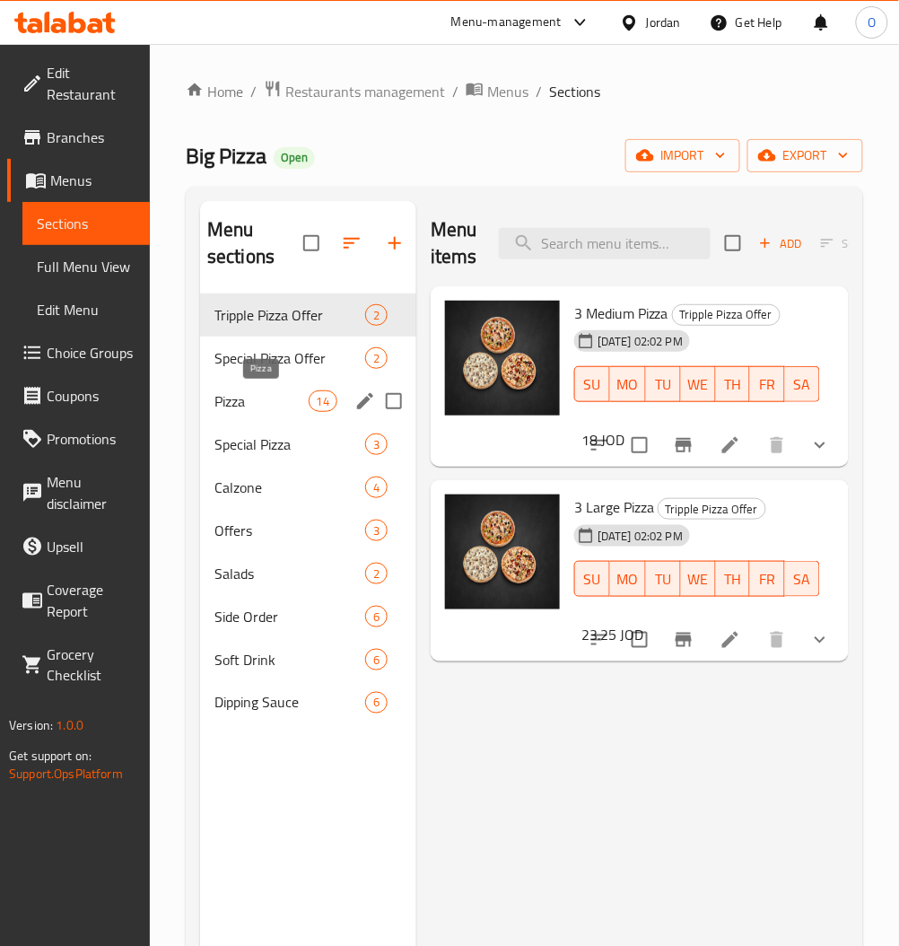
click at [255, 399] on span "Pizza" at bounding box center [261, 401] width 94 height 22
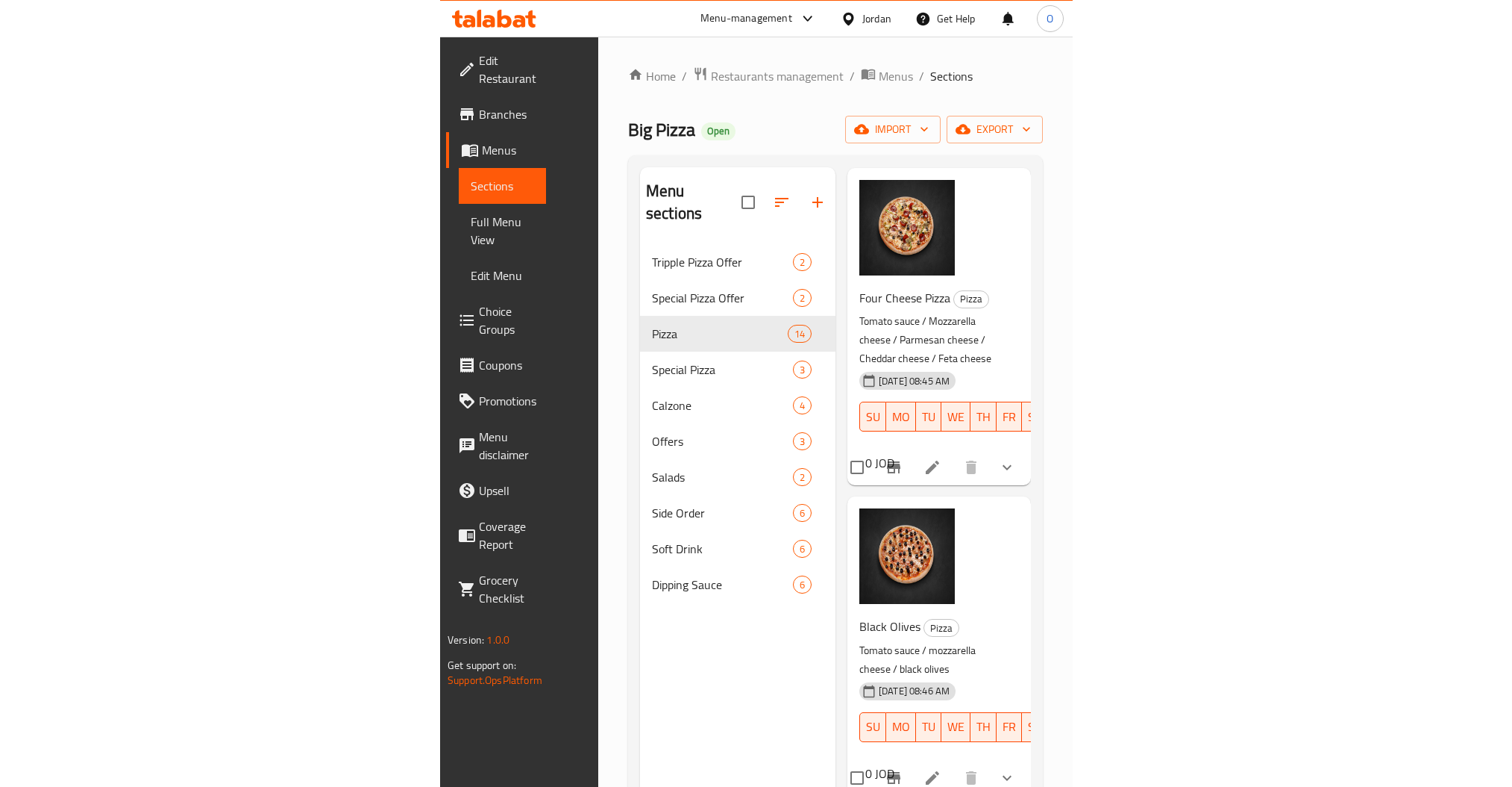
scroll to position [795, 0]
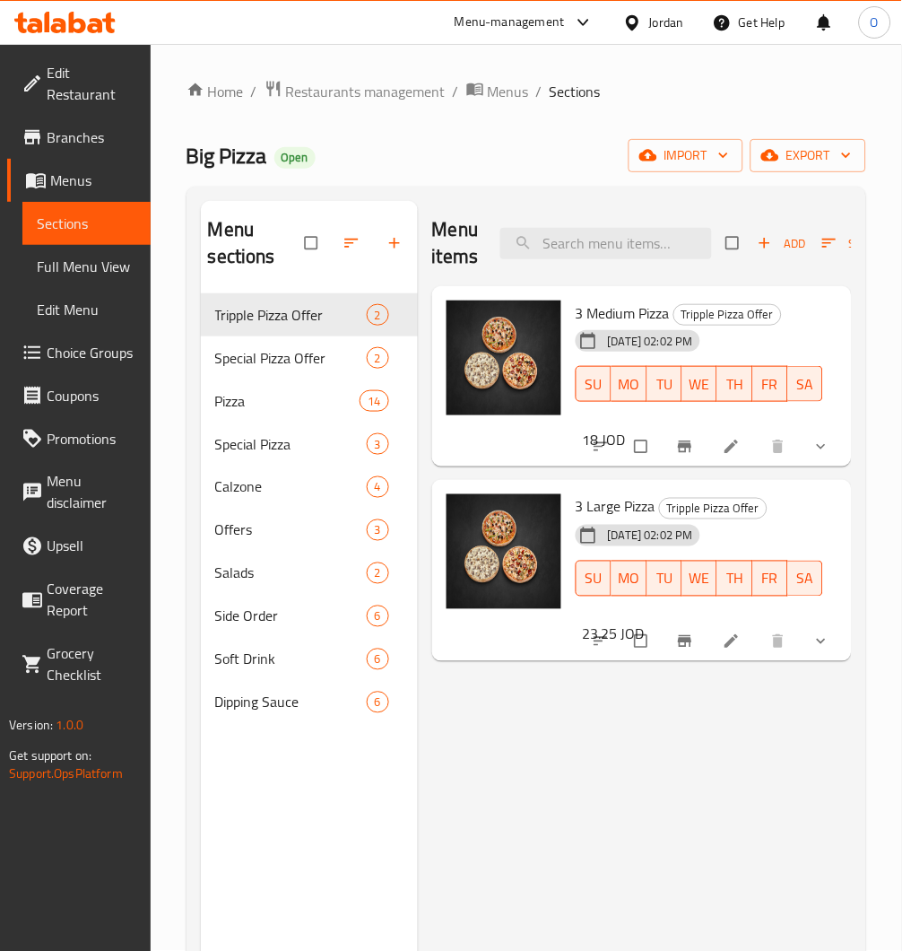
click at [66, 358] on span "Choice Groups" at bounding box center [92, 353] width 90 height 22
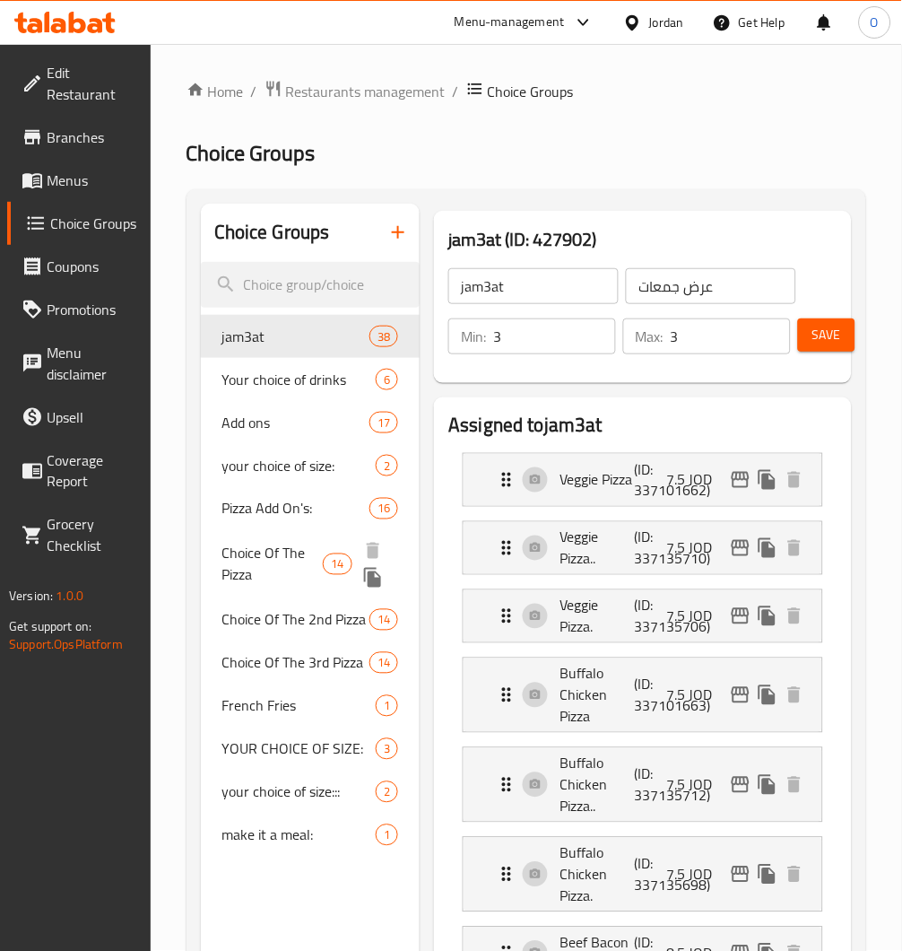
click at [266, 584] on span "Choice Of The Pizza" at bounding box center [272, 564] width 101 height 43
type input "Choice Of The Pizza"
type input "اختيارك من البيتزا"
type input "1"
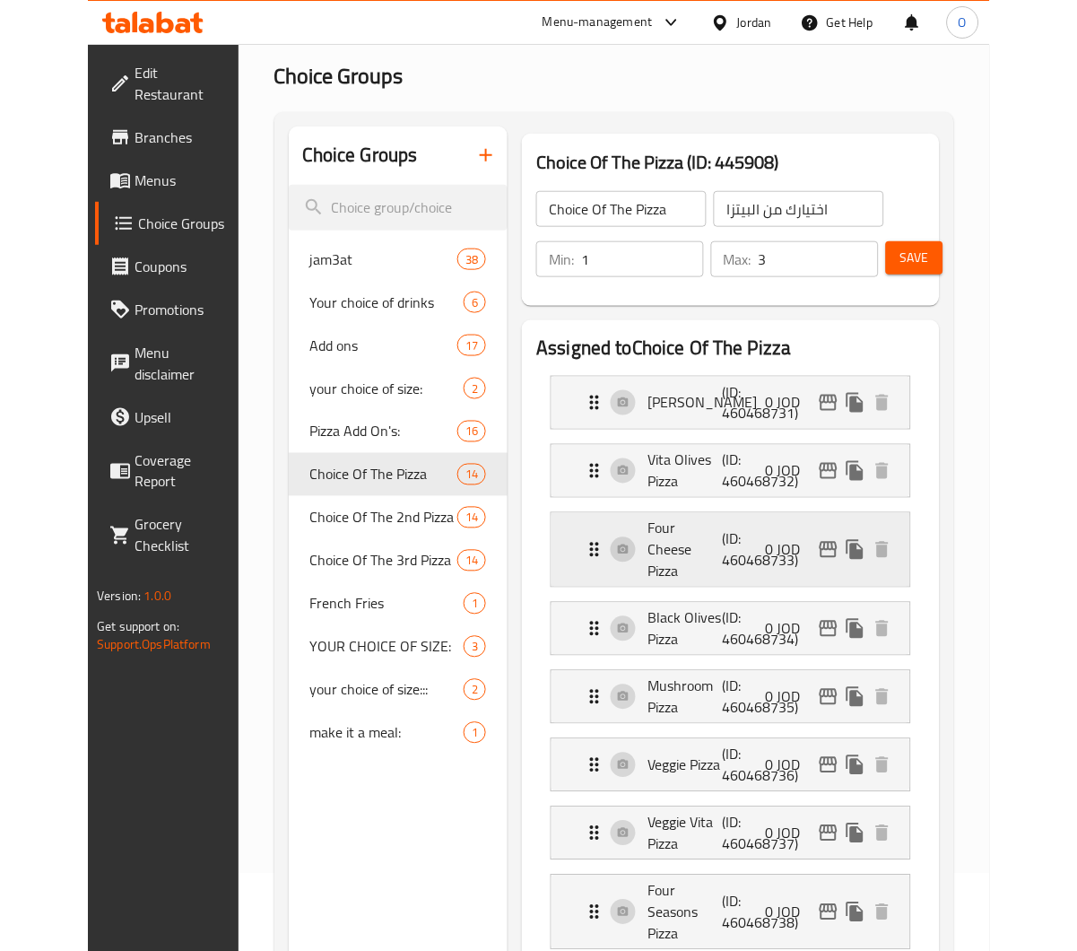
scroll to position [119, 0]
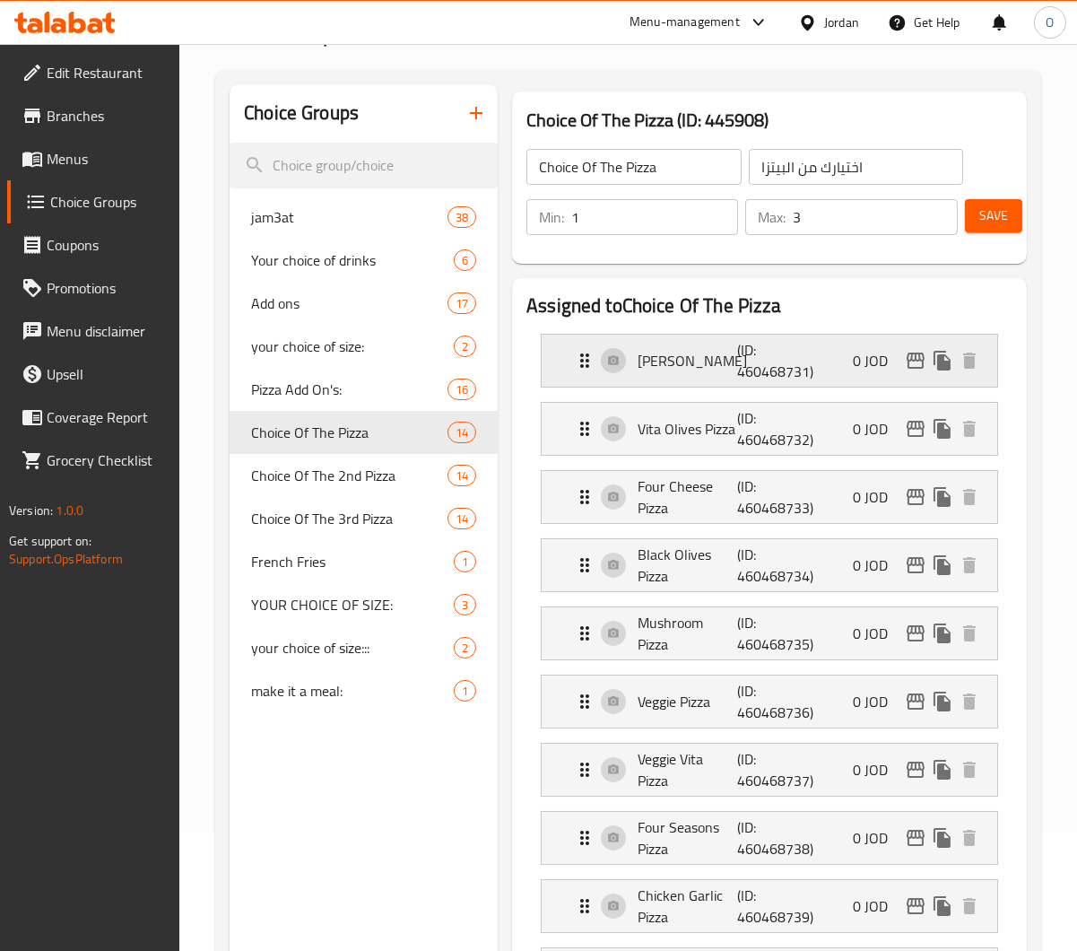
click at [745, 361] on p "(ID: 460468731)" at bounding box center [770, 360] width 66 height 43
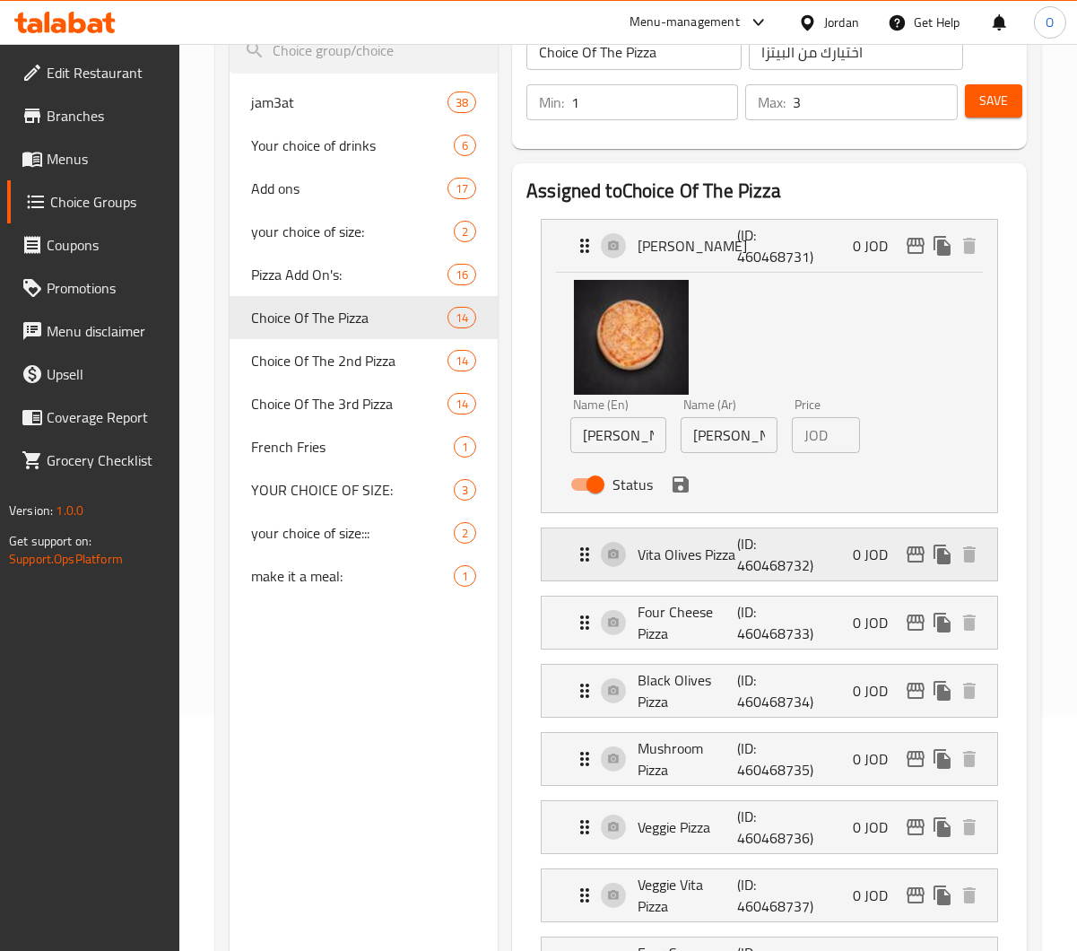
scroll to position [239, 0]
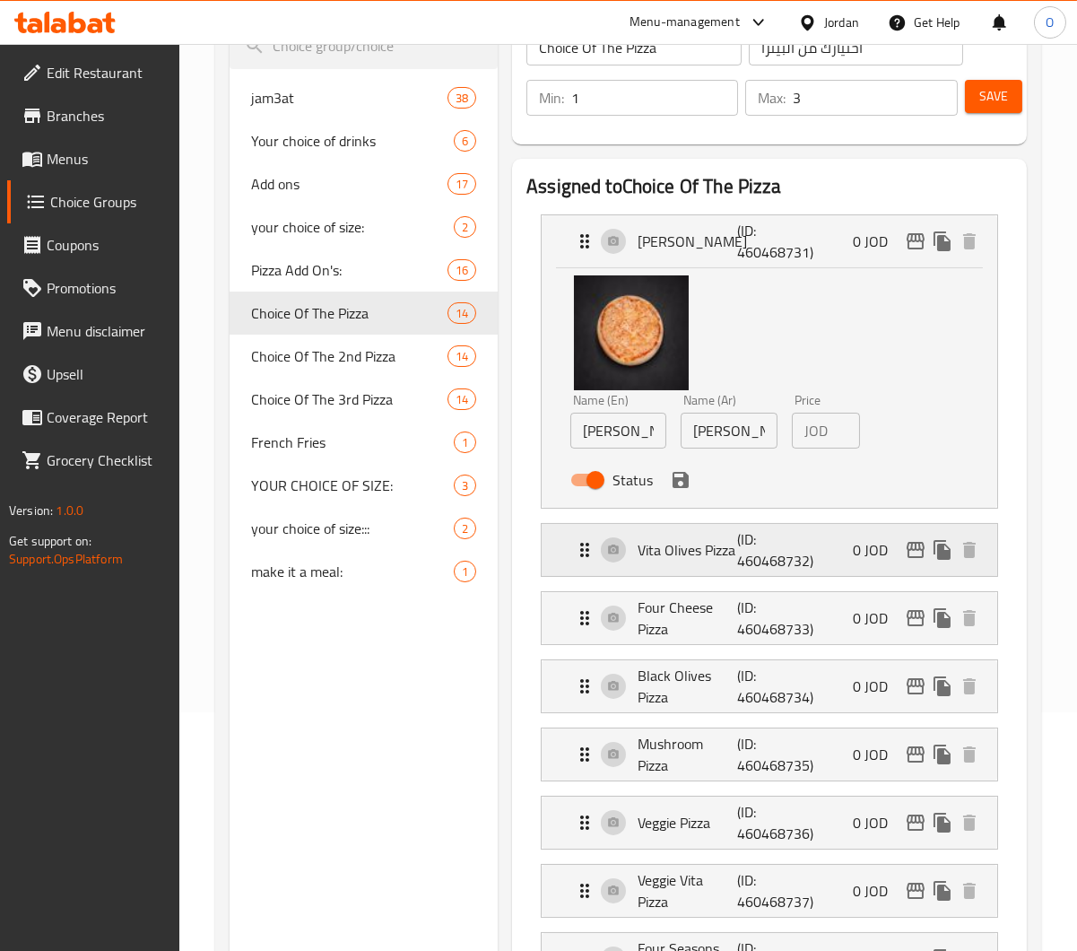
drag, startPoint x: 719, startPoint y: 564, endPoint x: 707, endPoint y: 568, distance: 13.1
click at [719, 564] on div "Vita Olives Pizza (ID: 460468732) 0 JOD" at bounding box center [775, 550] width 402 height 52
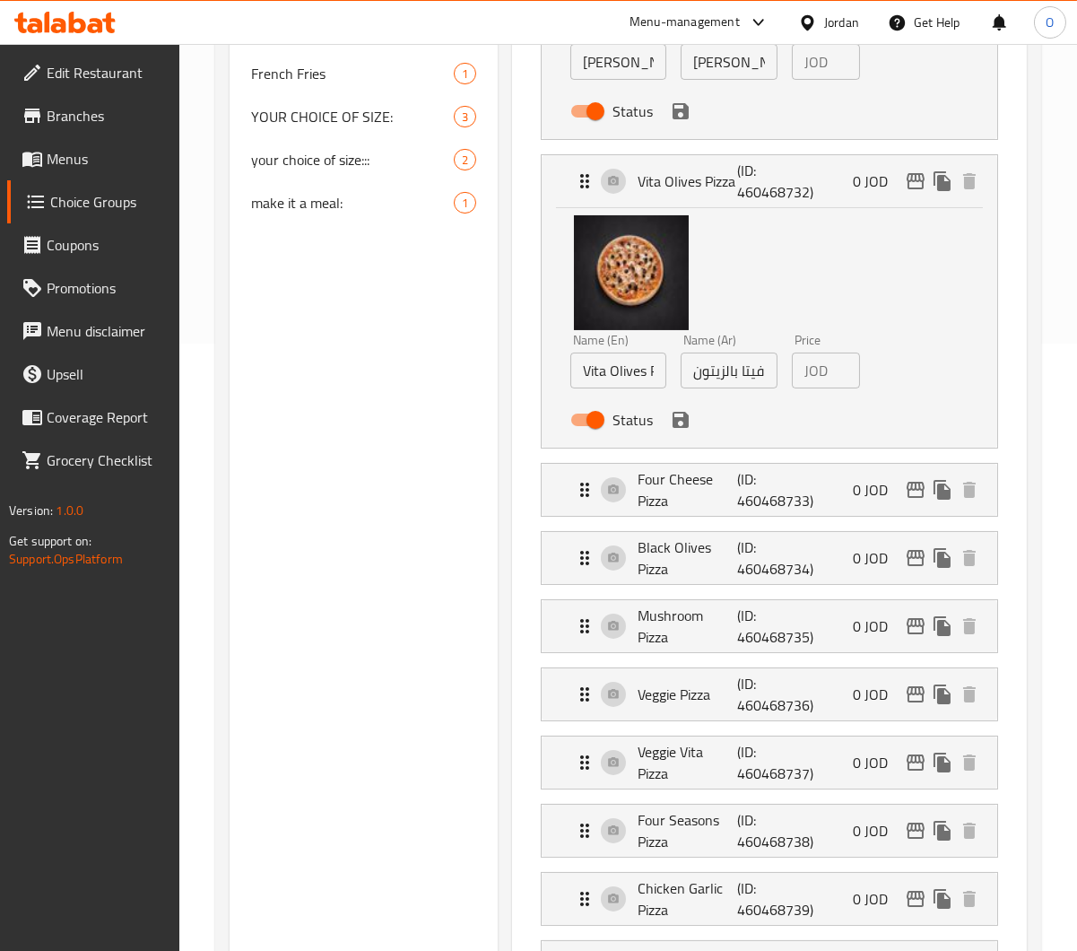
scroll to position [597, 0]
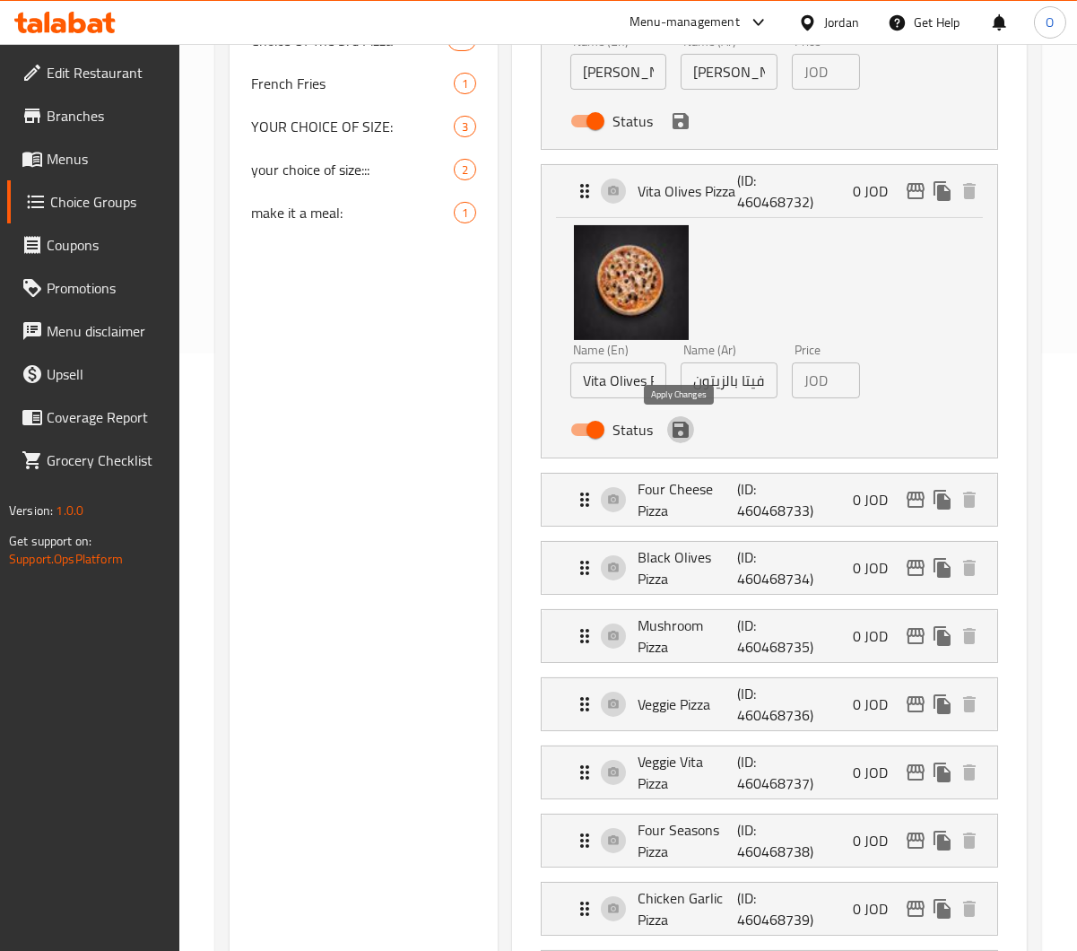
click at [686, 430] on icon "save" at bounding box center [681, 430] width 16 height 16
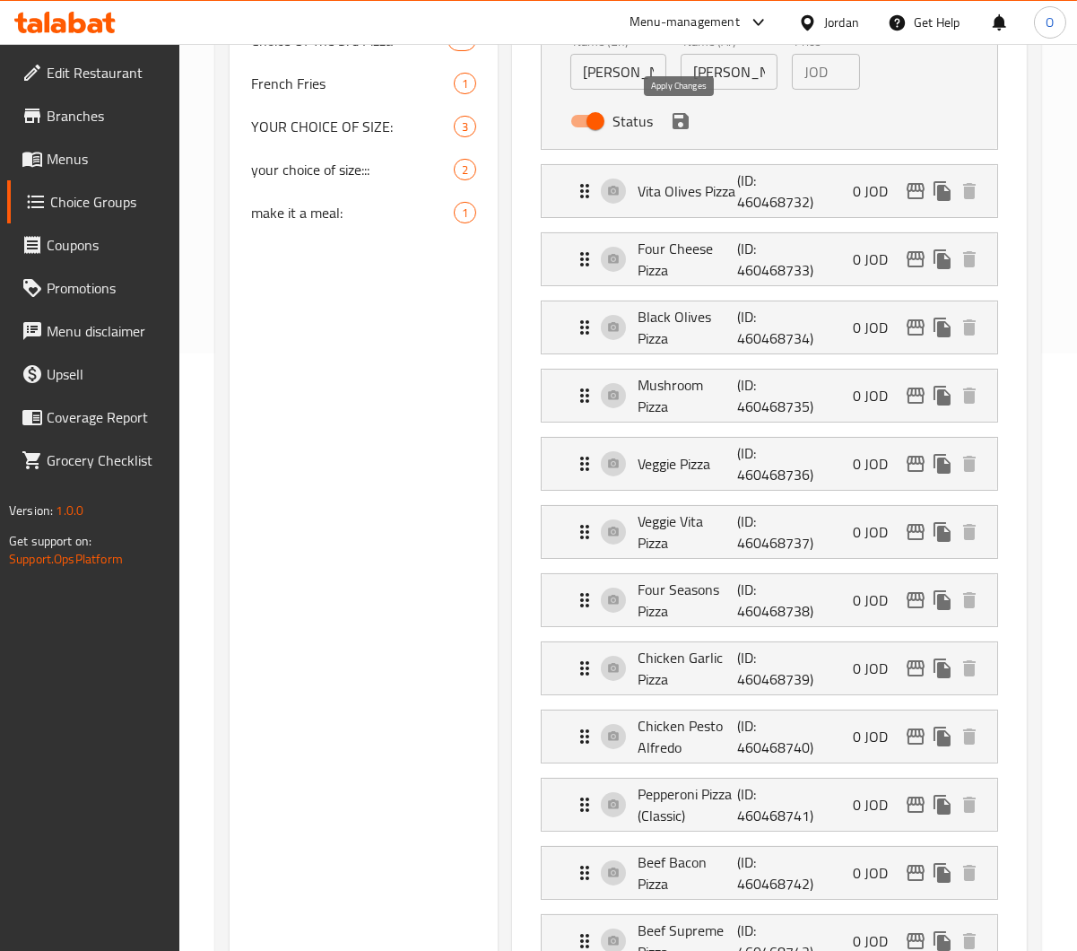
click at [682, 125] on icon "save" at bounding box center [681, 121] width 22 height 22
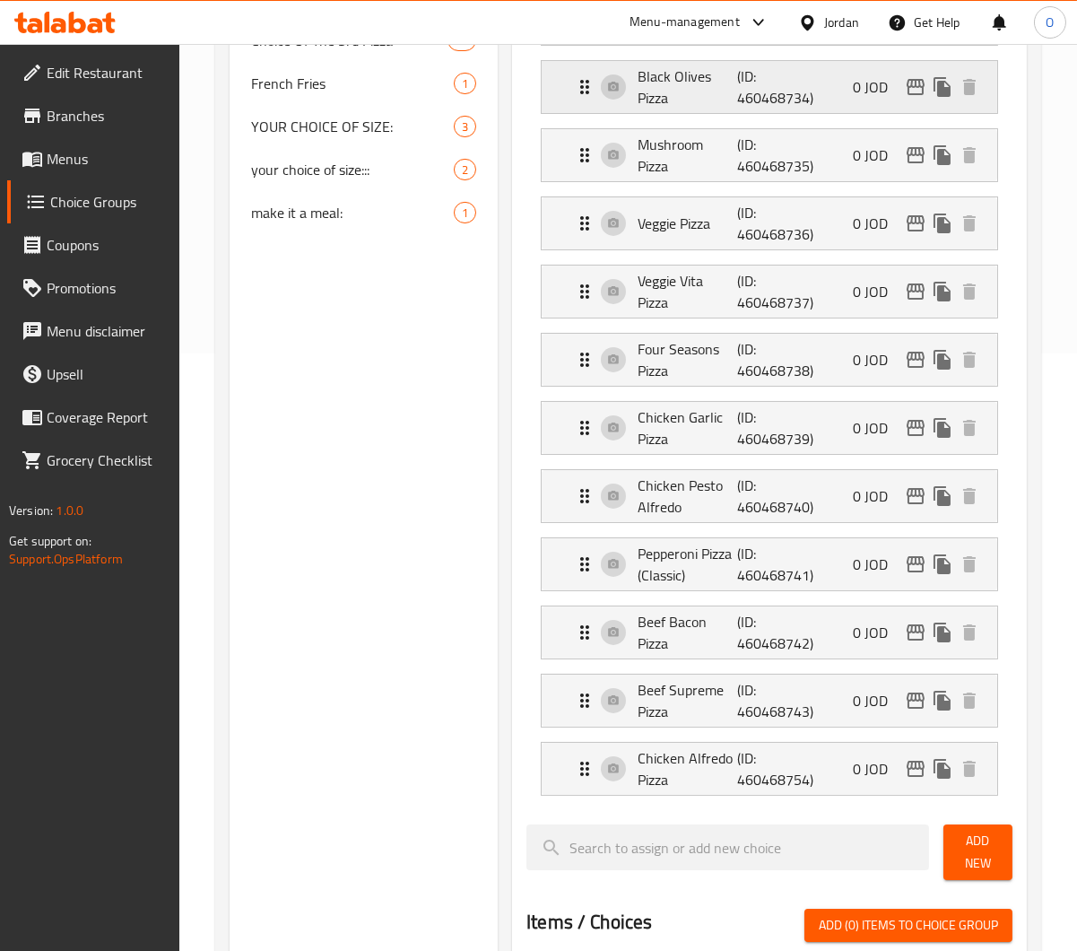
click at [704, 80] on p "Black Olives Pizza" at bounding box center [688, 86] width 100 height 43
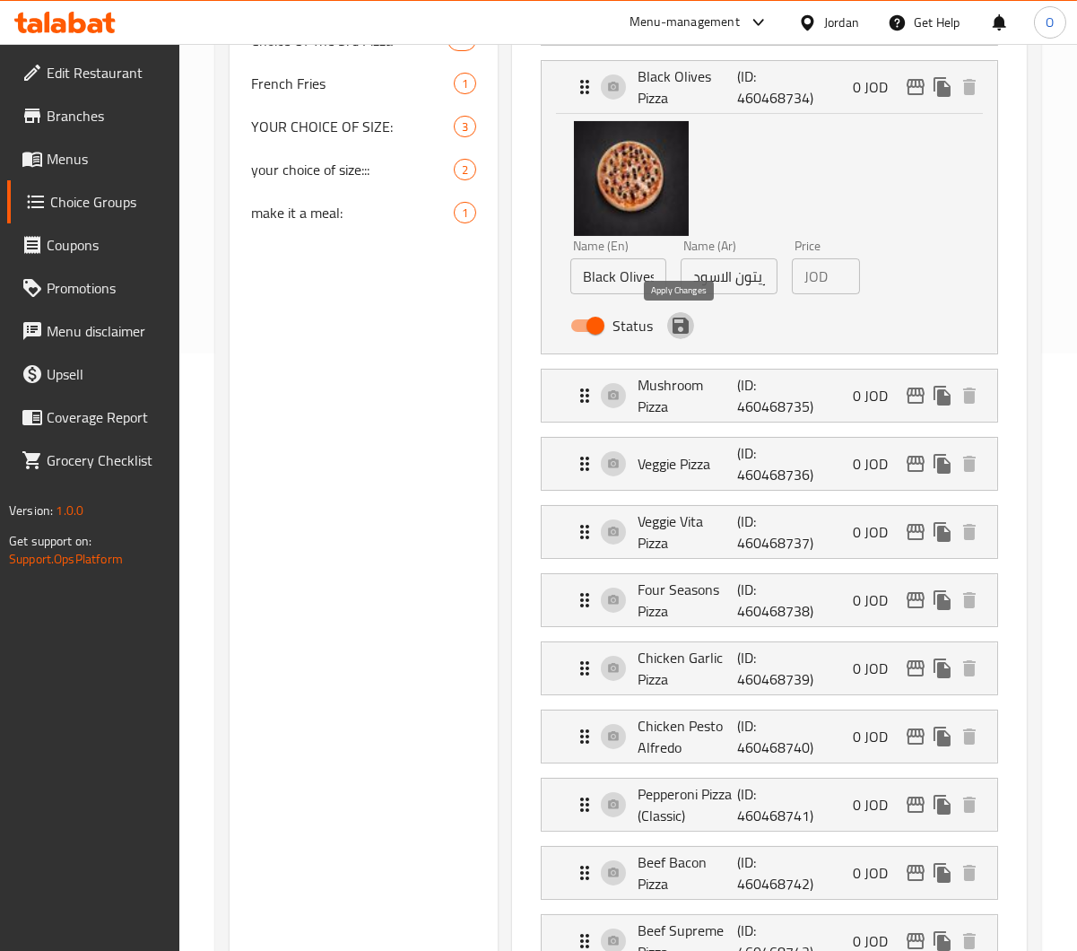
click at [675, 321] on icon "save" at bounding box center [681, 326] width 22 height 22
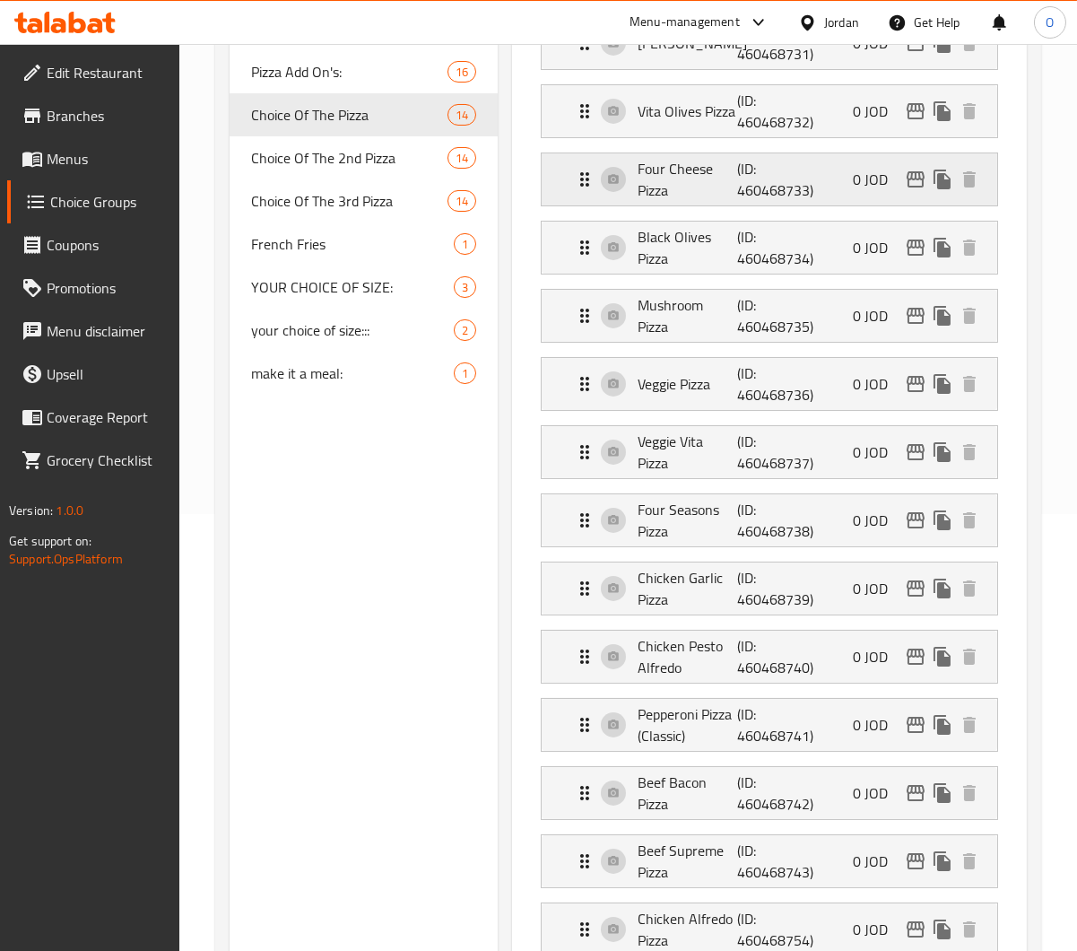
scroll to position [239, 0]
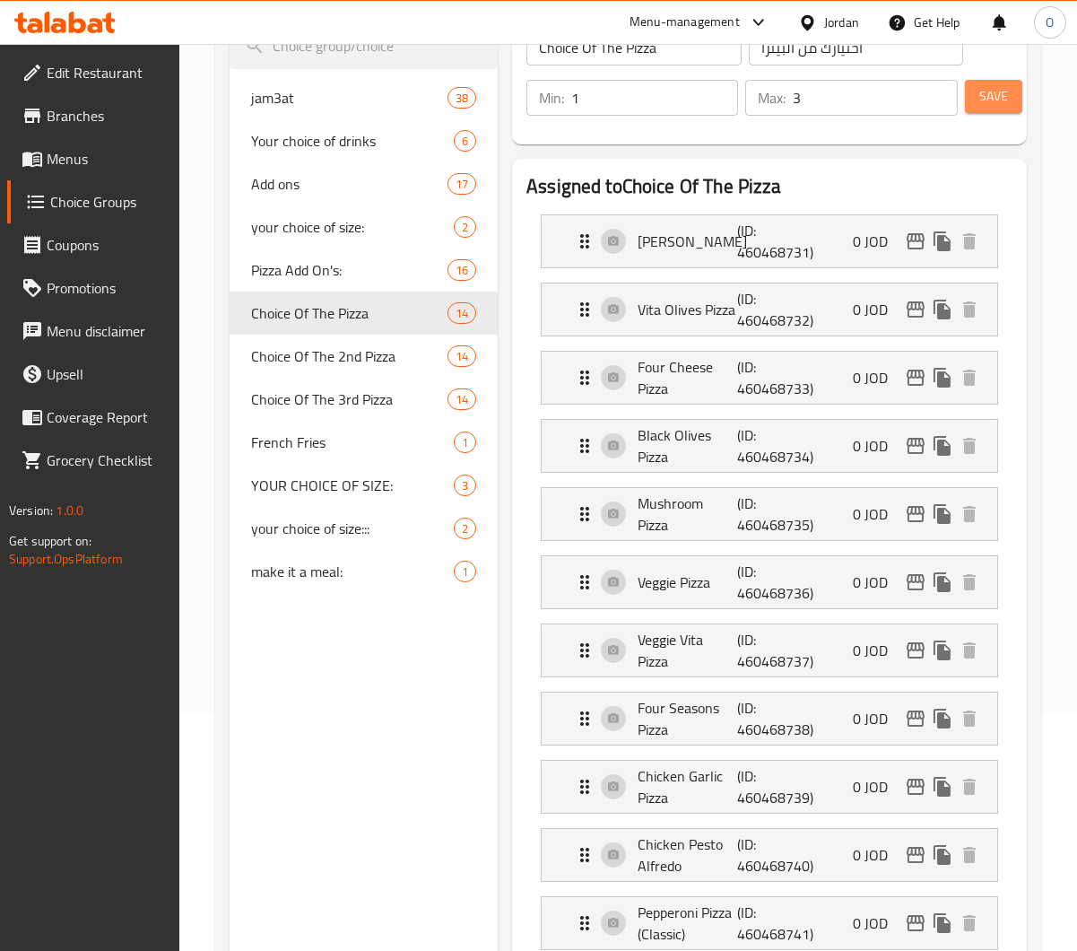
click at [916, 98] on span "Save" at bounding box center [994, 96] width 29 height 22
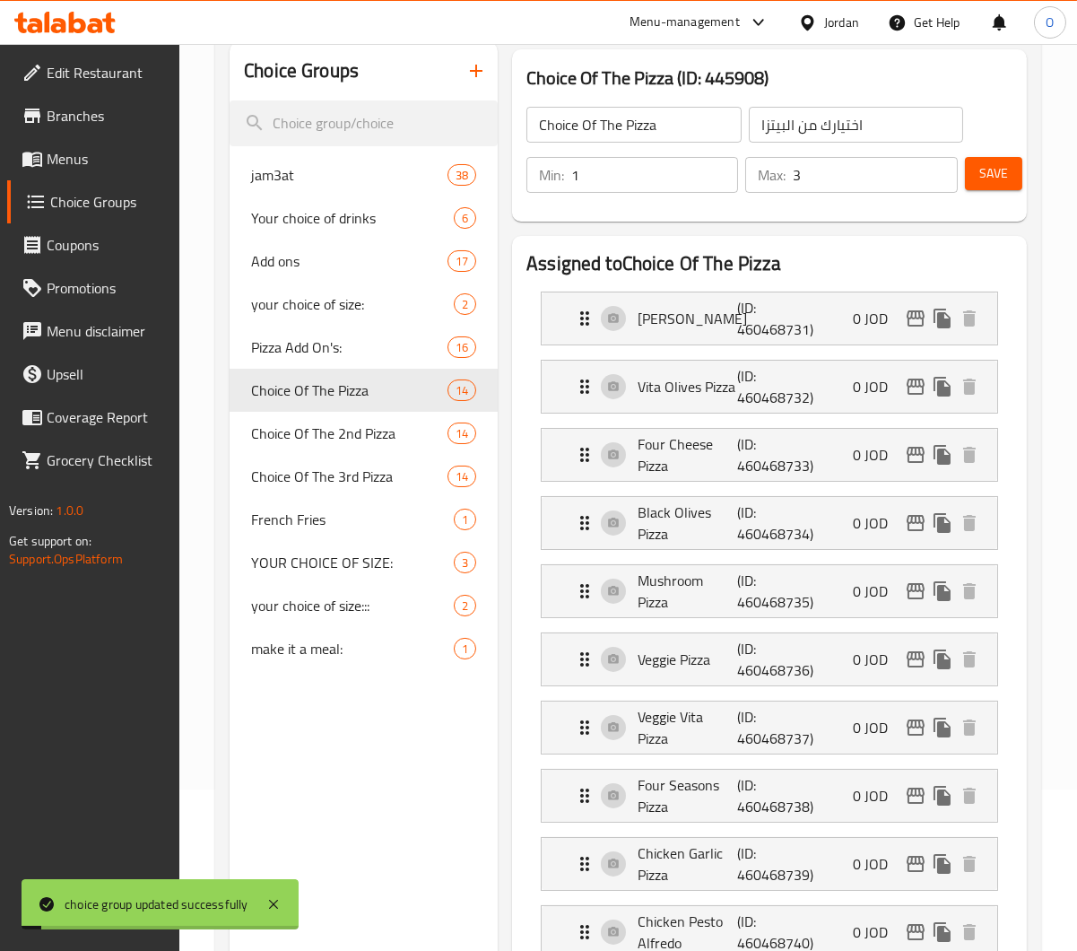
scroll to position [119, 0]
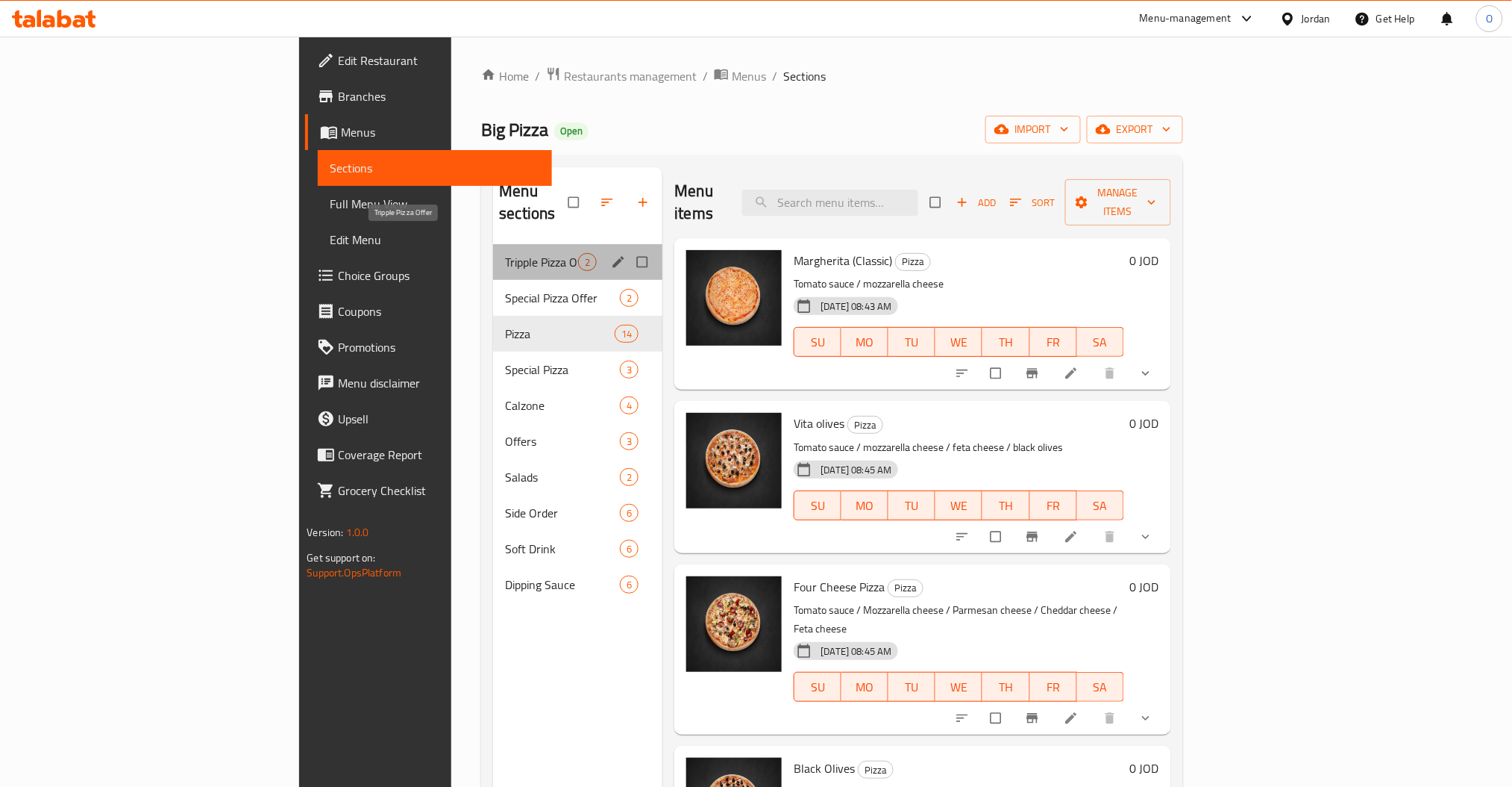
click at [505, 253] on span "Tripple Pizza Offer" at bounding box center [541, 262] width 73 height 18
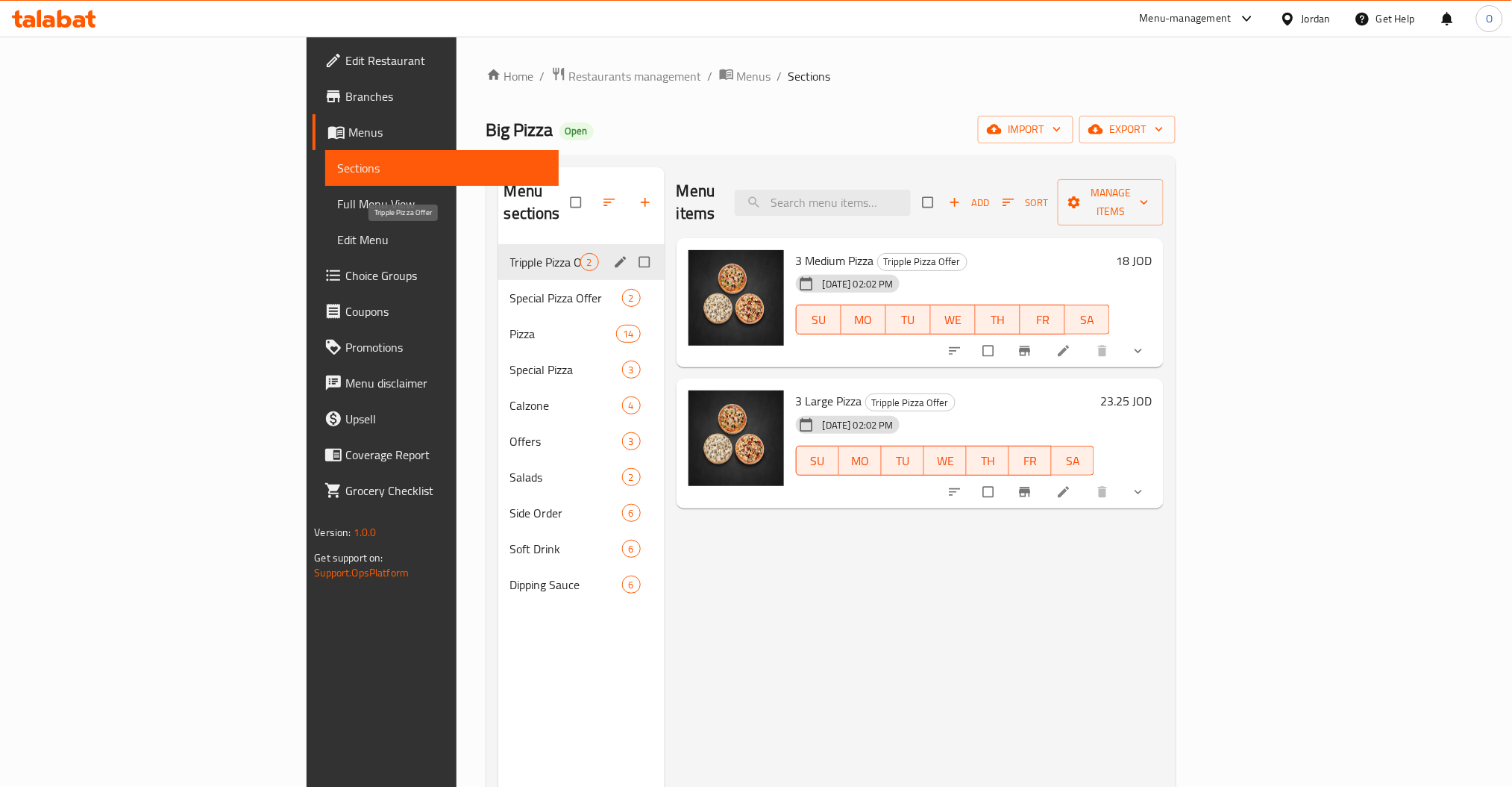
click at [511, 289] on span "Special Pizza Offer" at bounding box center [566, 298] width 112 height 18
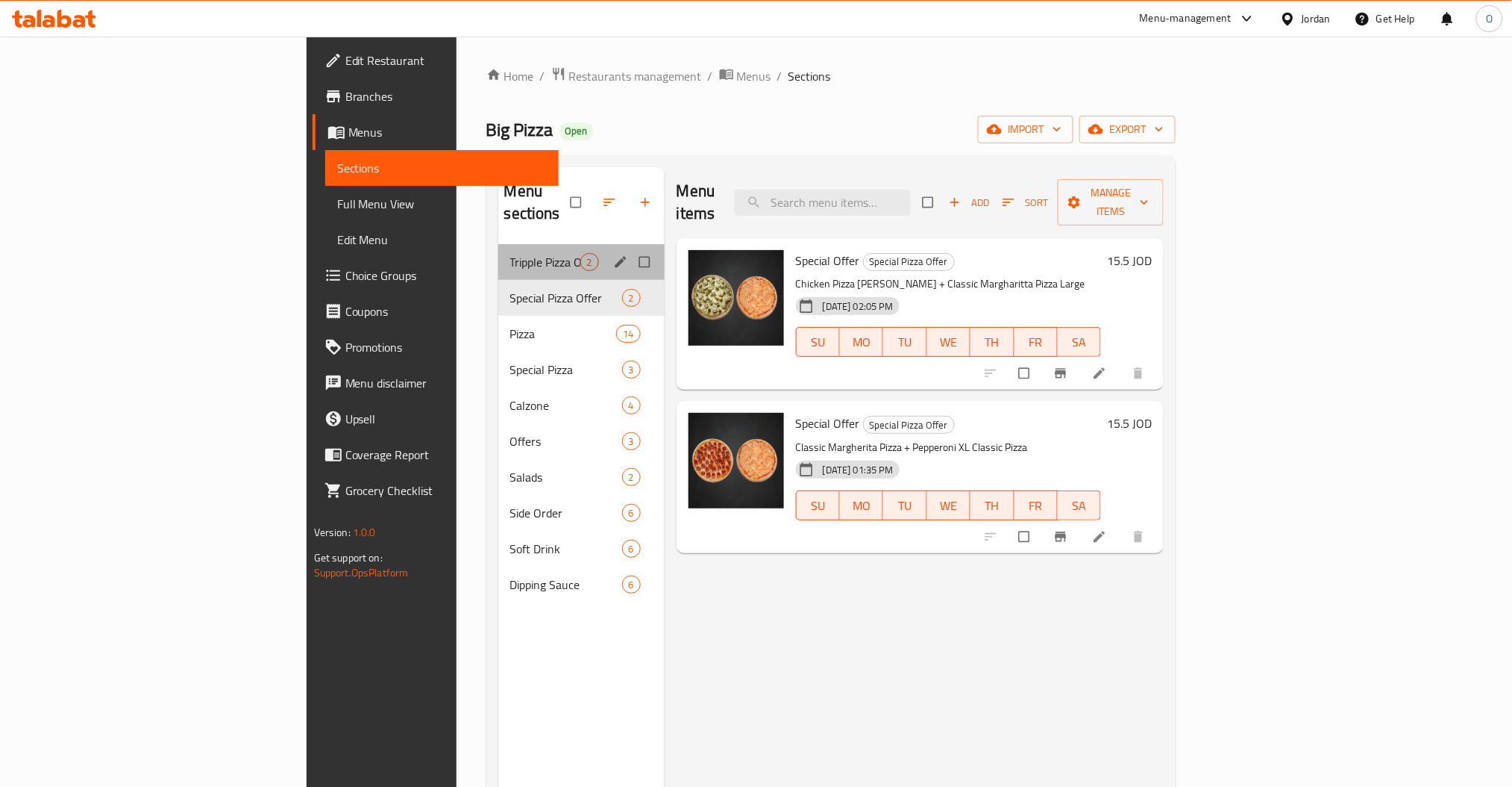
click at [498, 250] on div "Tripple Pizza Offer 2" at bounding box center [581, 261] width 166 height 36
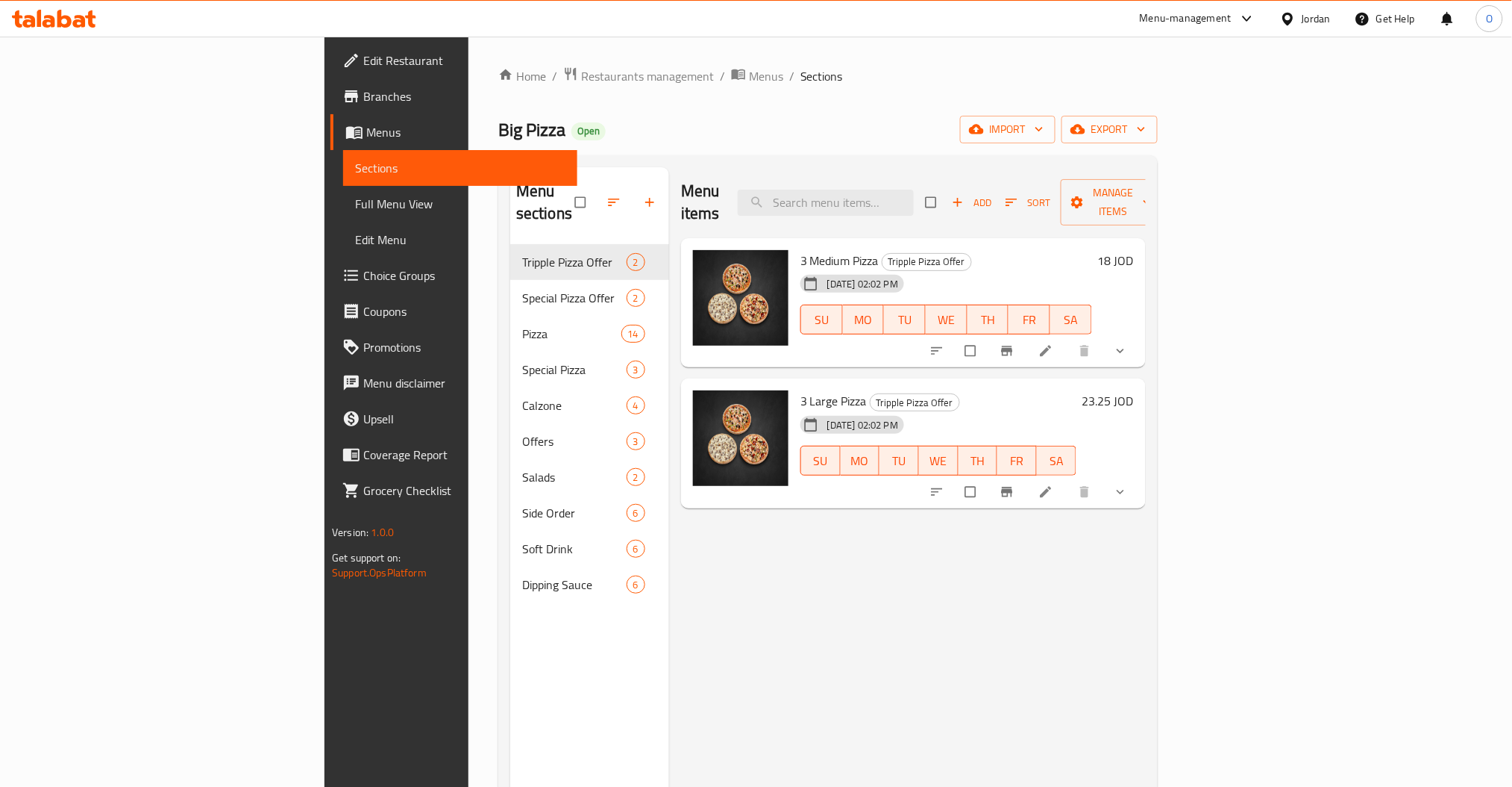
click at [1054, 344] on icon at bounding box center [1046, 351] width 15 height 15
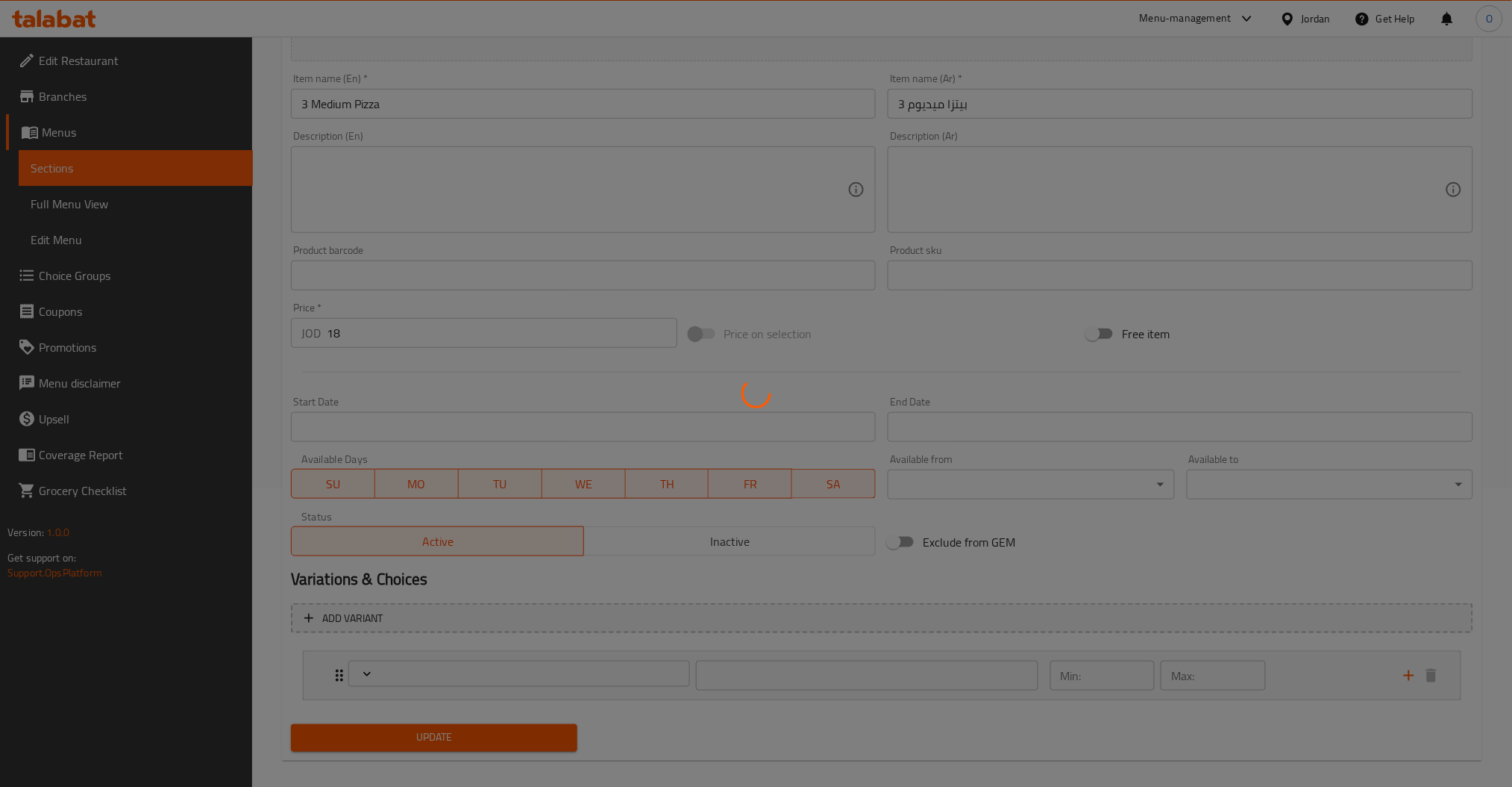
scroll to position [314, 0]
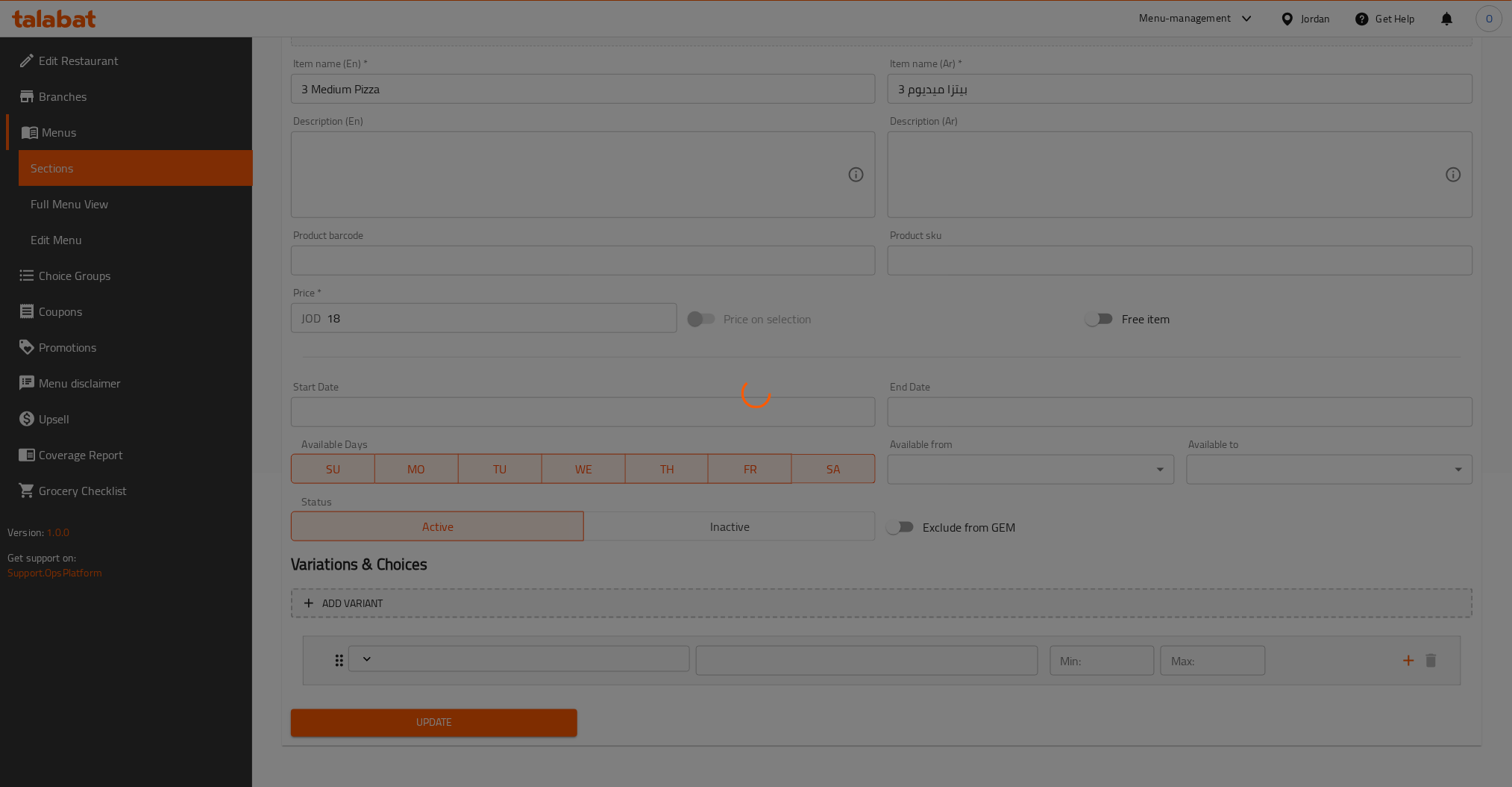
click at [1275, 660] on div at bounding box center [756, 394] width 1512 height 787
type input "اختيارك من البيتزا"
type input "1"
type input "3"
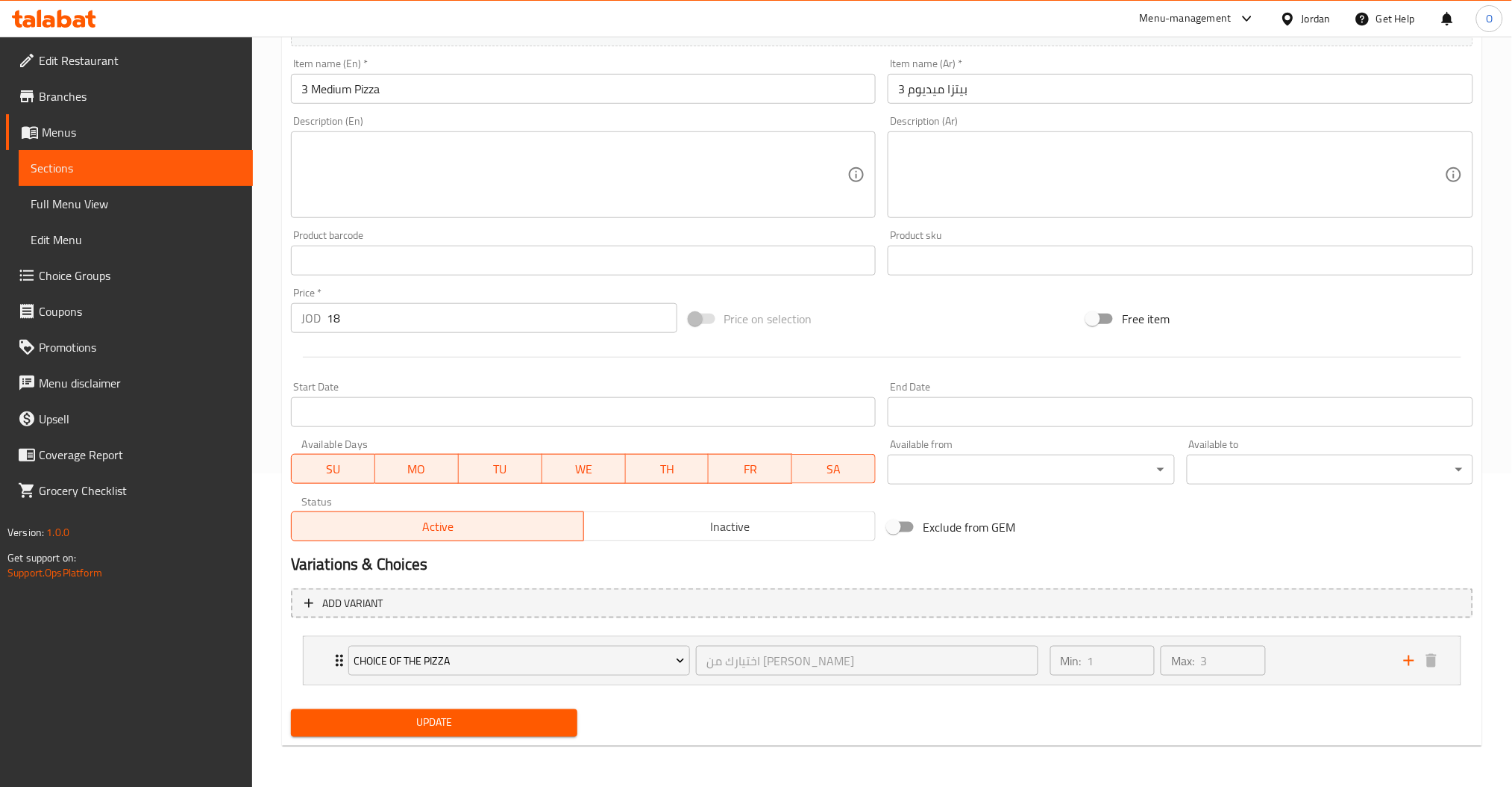
click at [1294, 657] on div "Home / Restaurants management / Menus / Sections / item / update Tripple Pizza …" at bounding box center [882, 255] width 1200 height 1004
click at [1294, 651] on div "Min: 1 ​ Max: 3 ​" at bounding box center [1218, 660] width 353 height 47
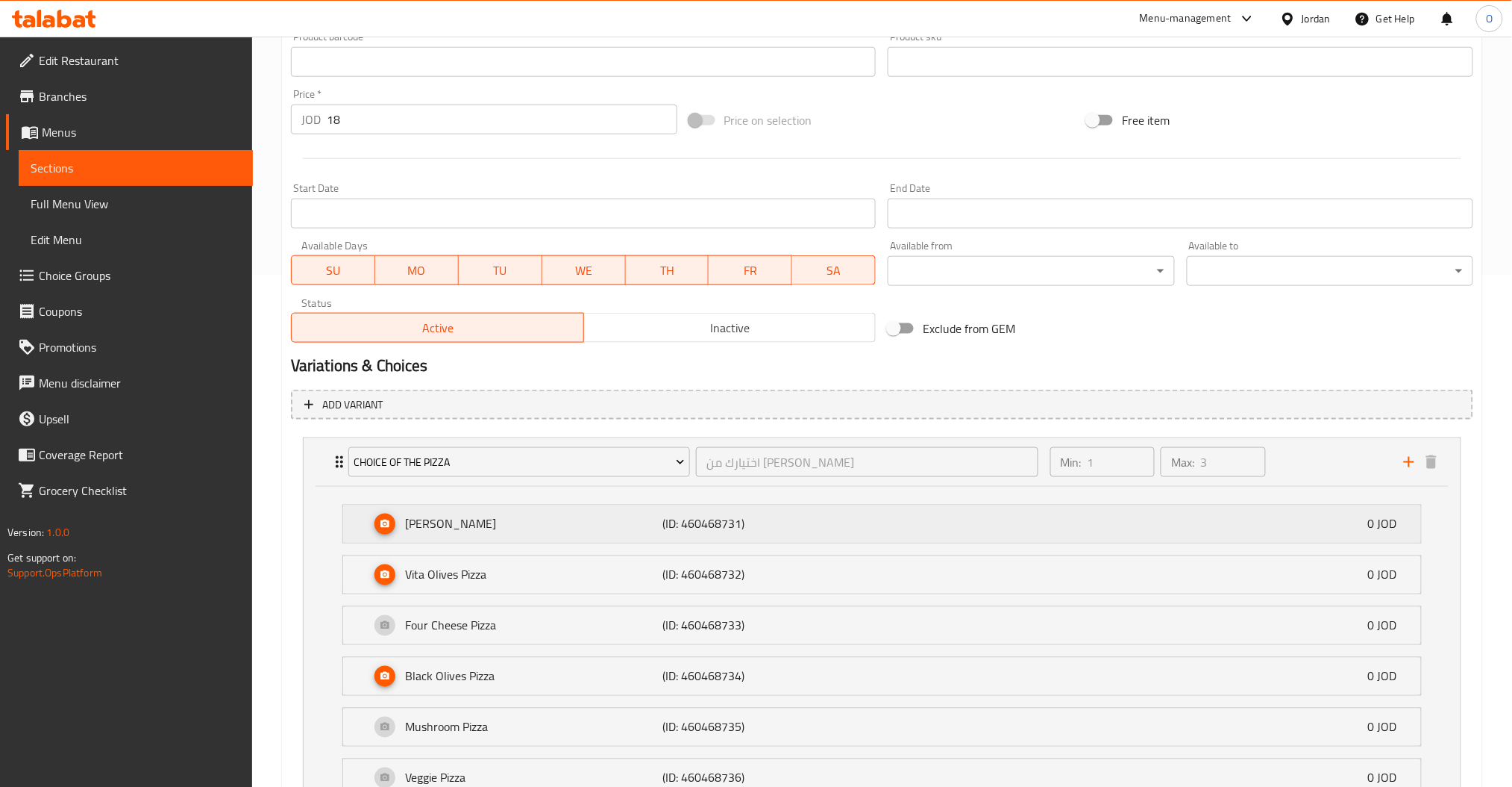
scroll to position [711, 0]
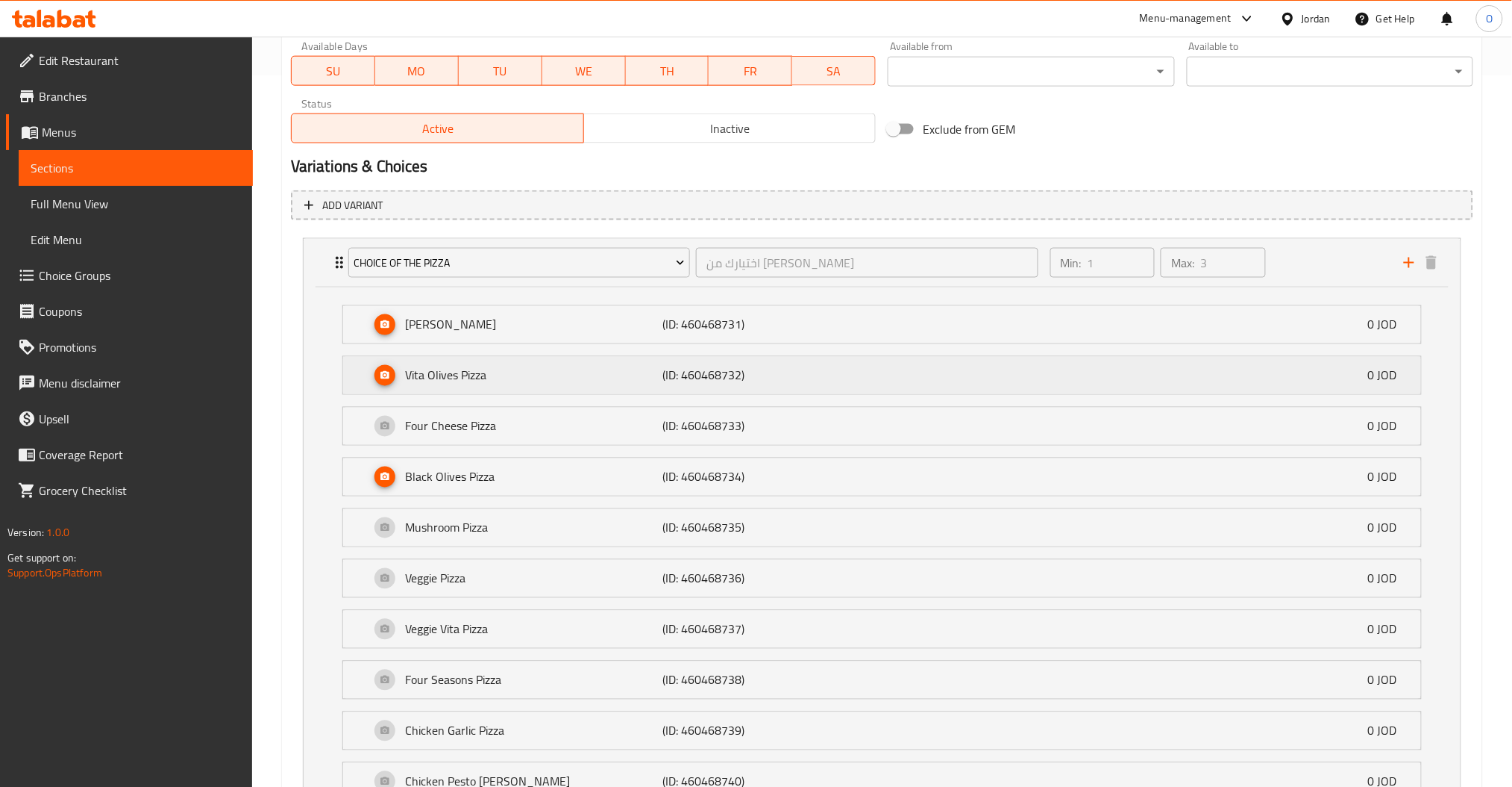
click at [497, 372] on p "Vita Olives Pizza" at bounding box center [533, 375] width 257 height 18
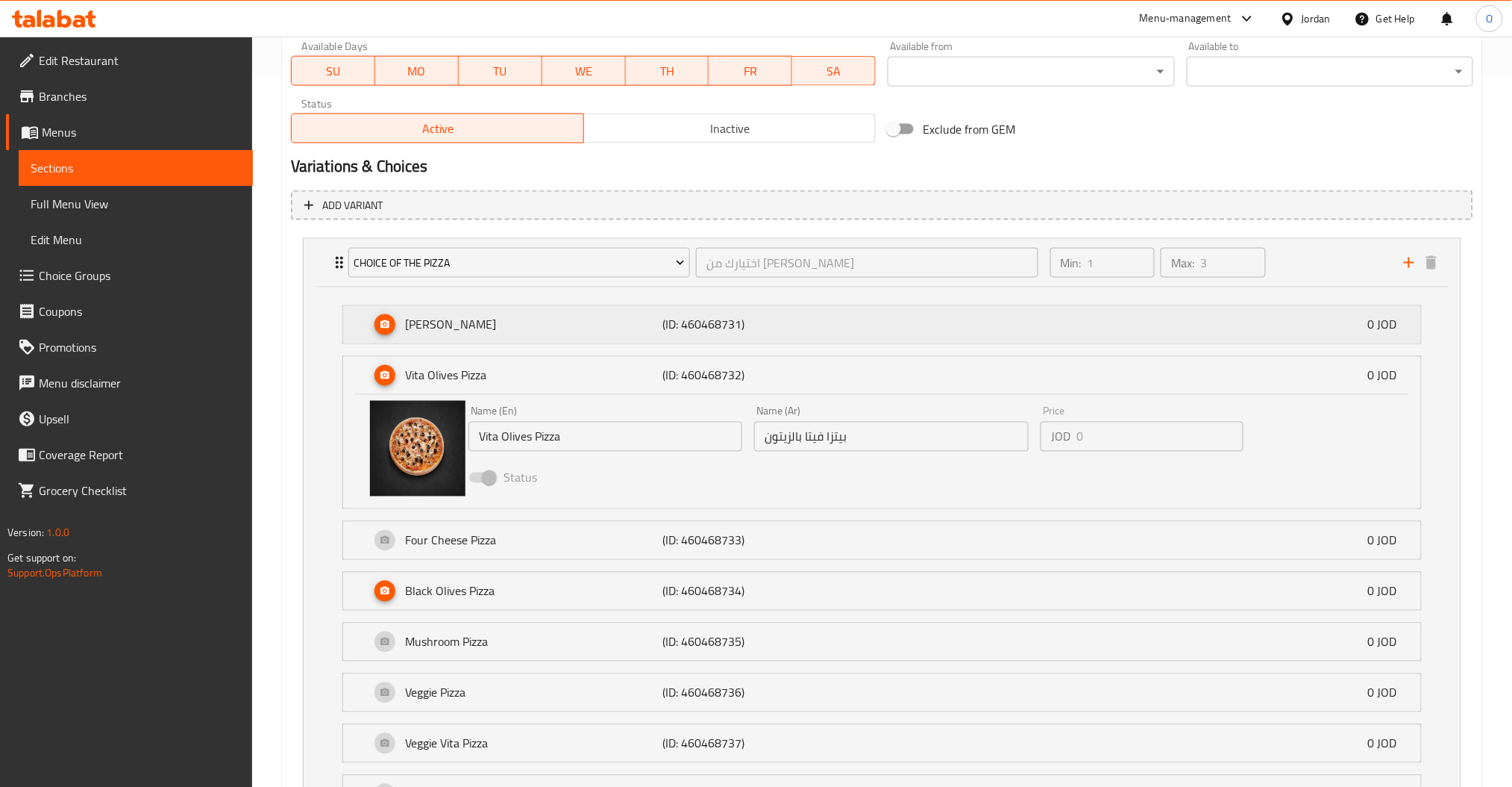
click at [502, 319] on p "[PERSON_NAME]" at bounding box center [533, 324] width 257 height 18
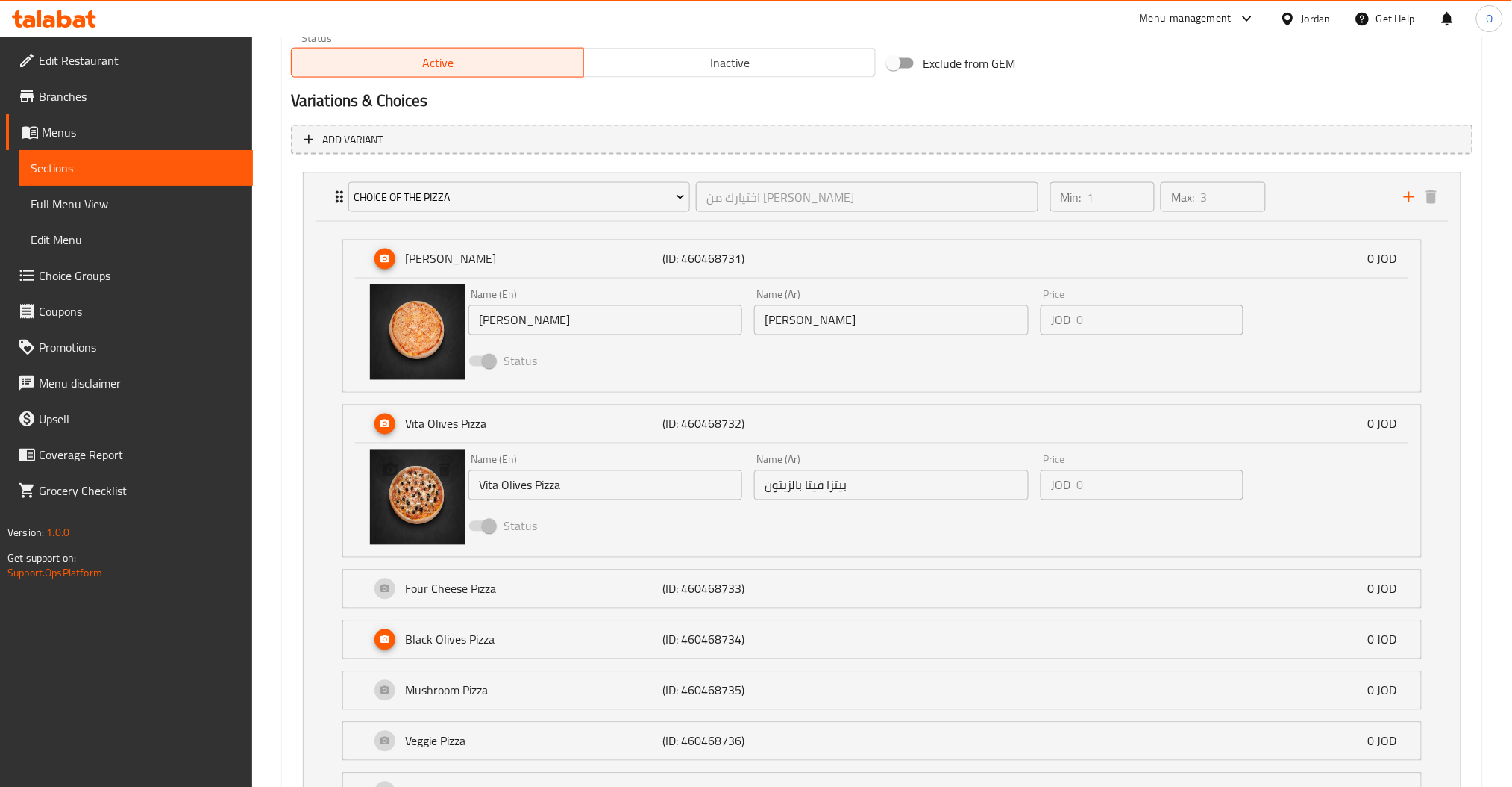
scroll to position [810, 0]
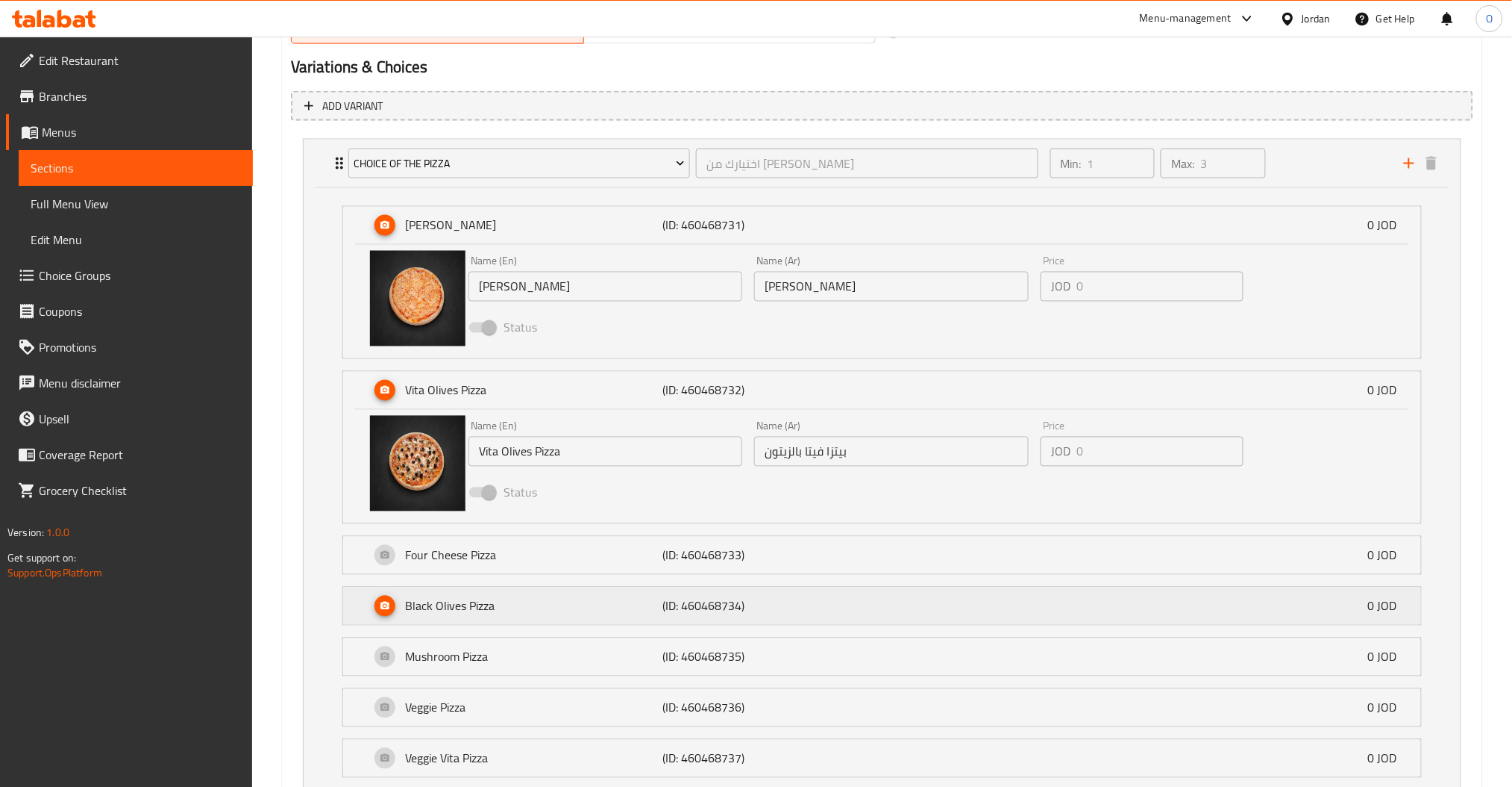
click at [490, 610] on p "Black Olives Pizza" at bounding box center [533, 606] width 257 height 18
